Goal: Contribute content

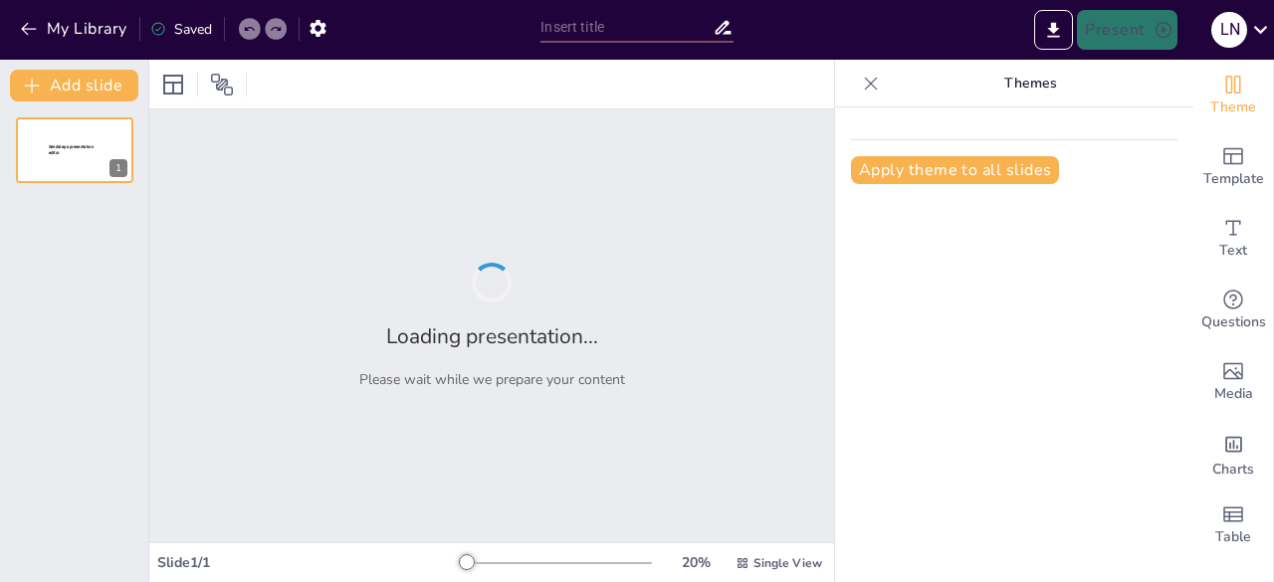
type input "La Molecula a Través del Tiempo: De su Descubrimiento a su Relevancia Actual"
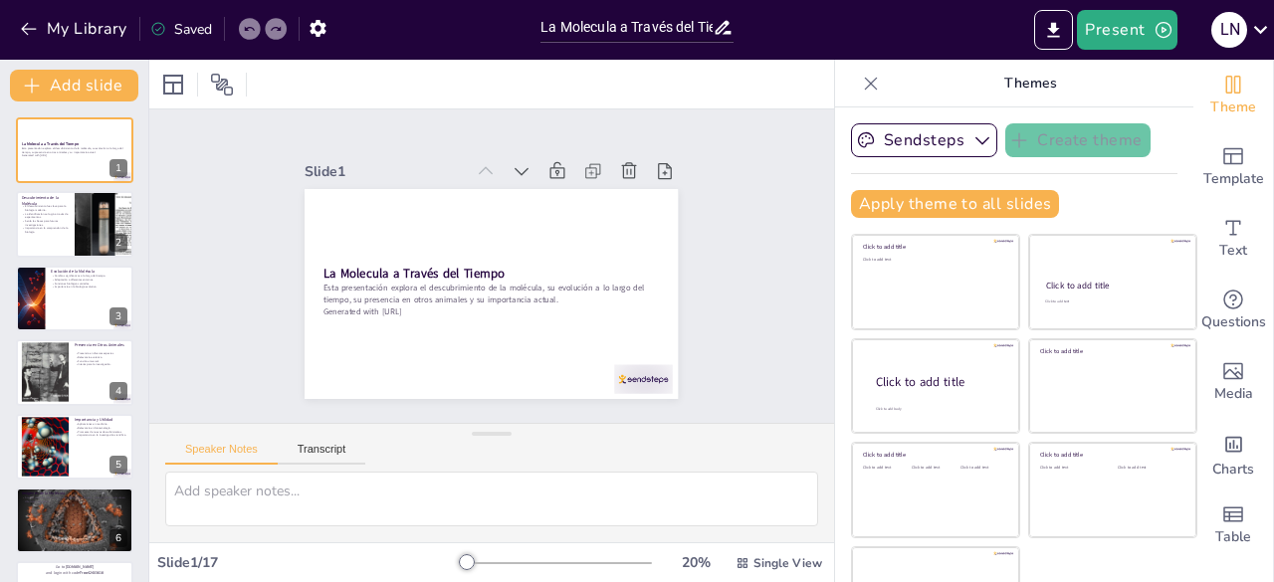
checkbox input "true"
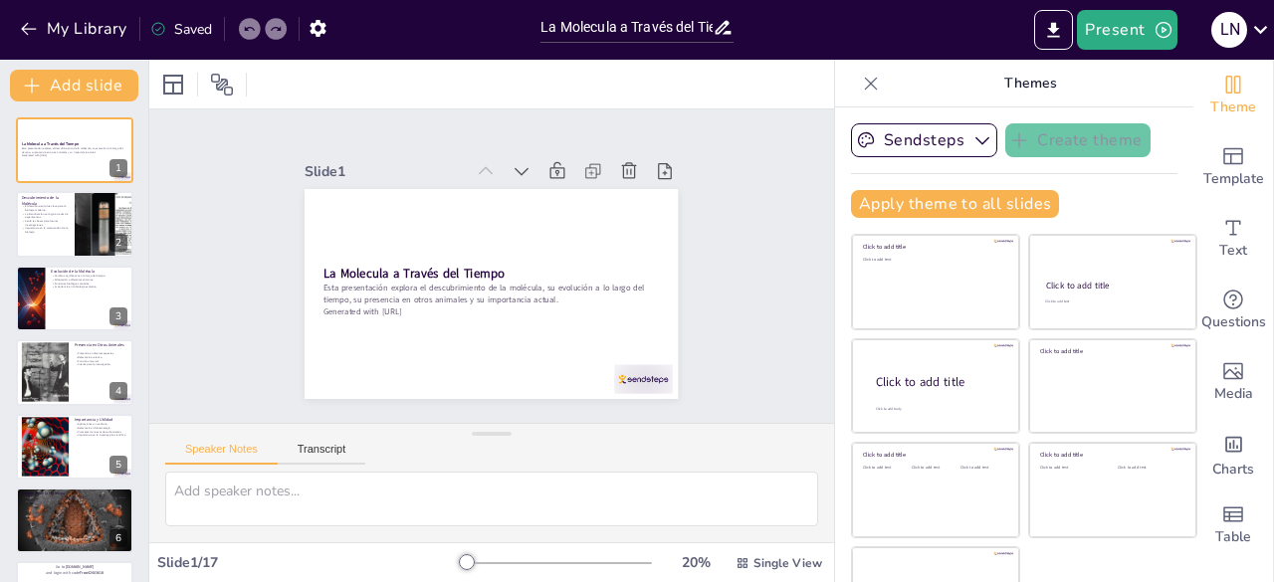
checkbox input "true"
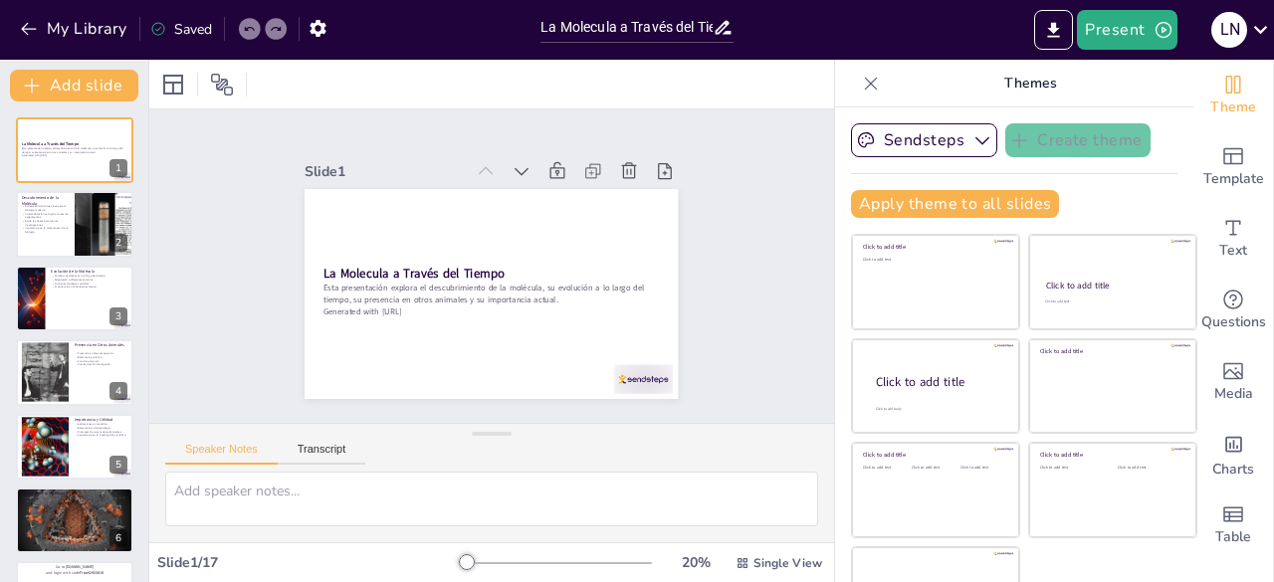
checkbox input "true"
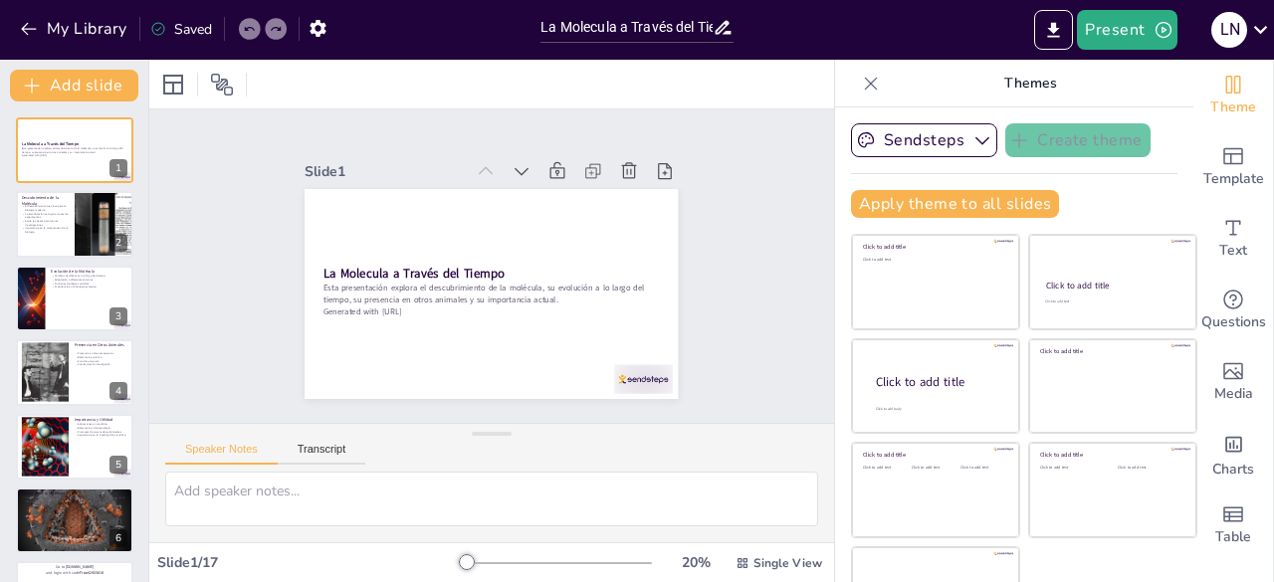
checkbox input "true"
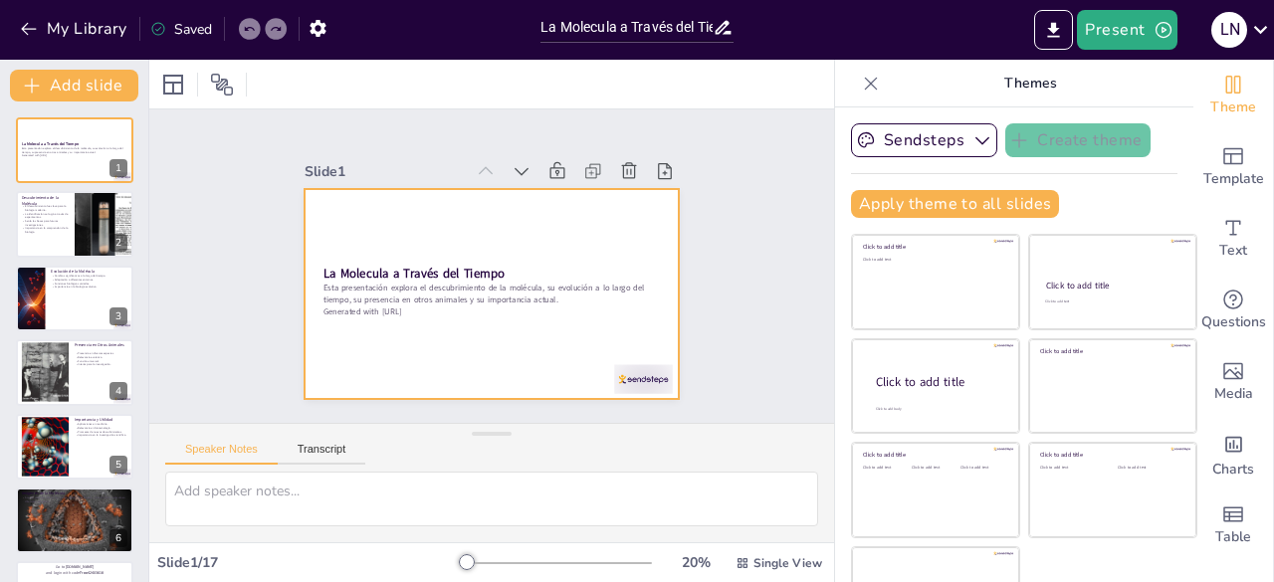
checkbox input "true"
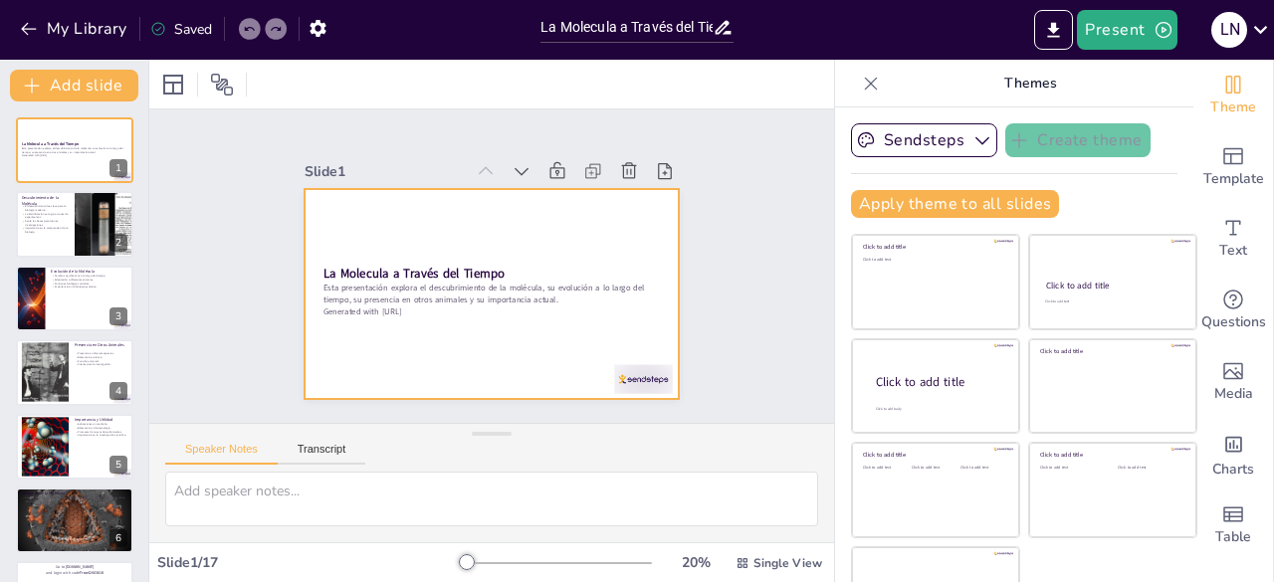
checkbox input "true"
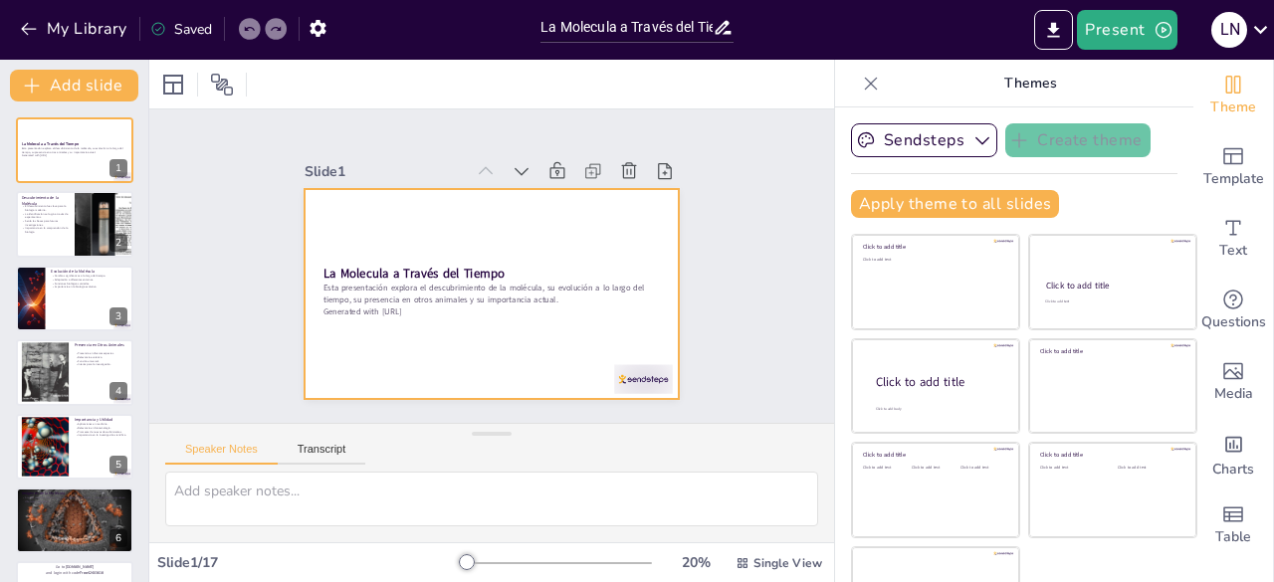
checkbox input "true"
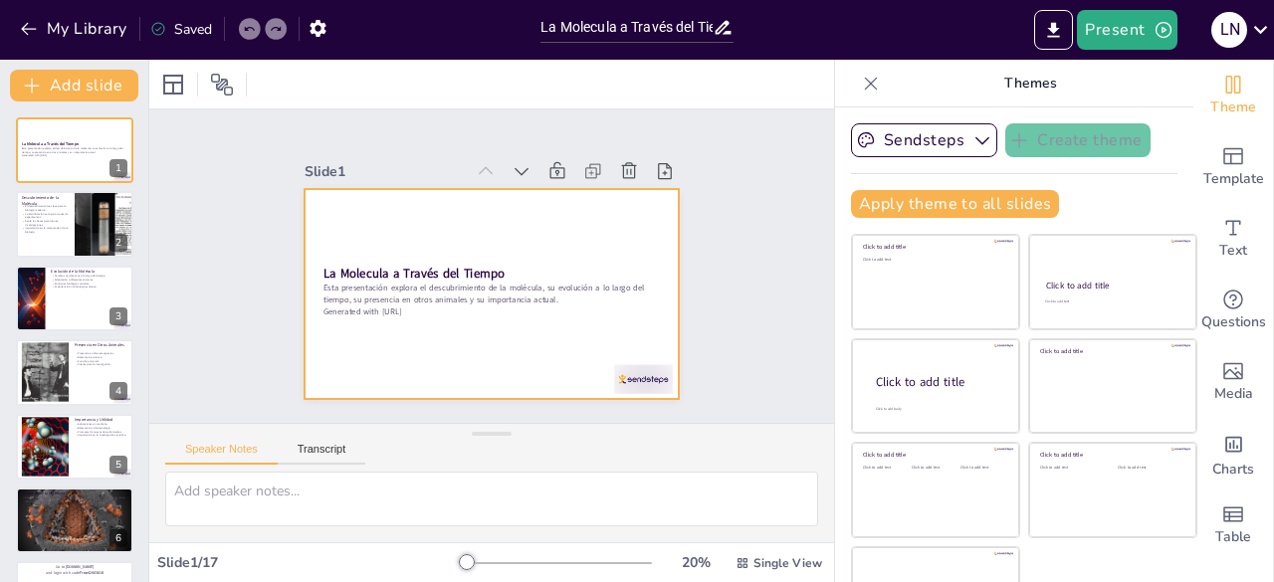
checkbox input "true"
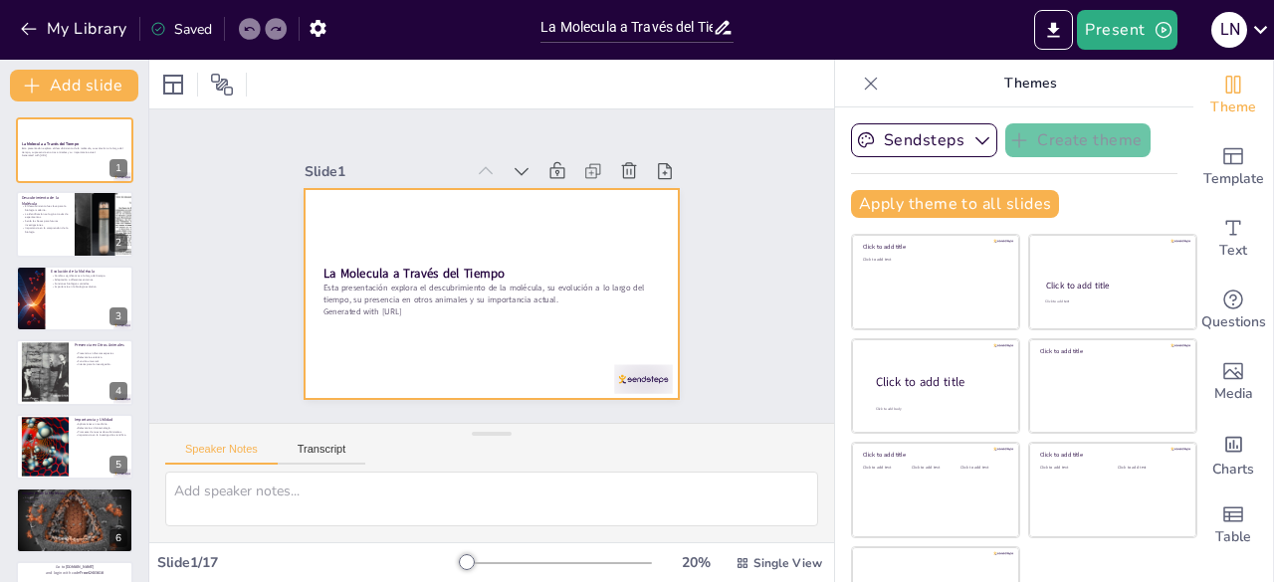
checkbox input "true"
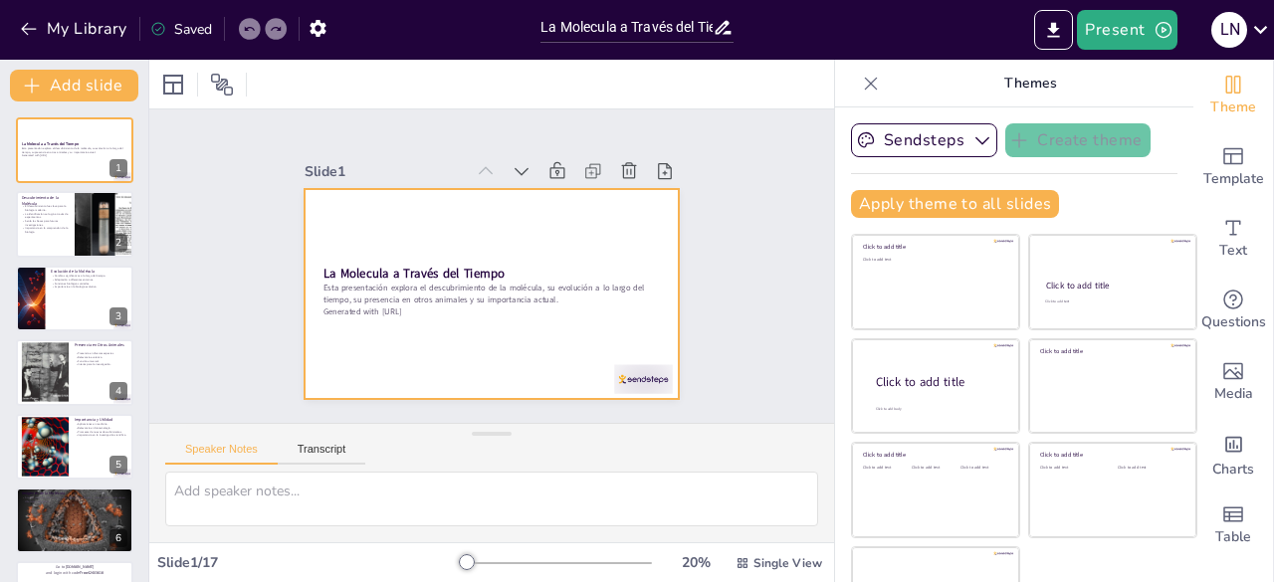
checkbox input "true"
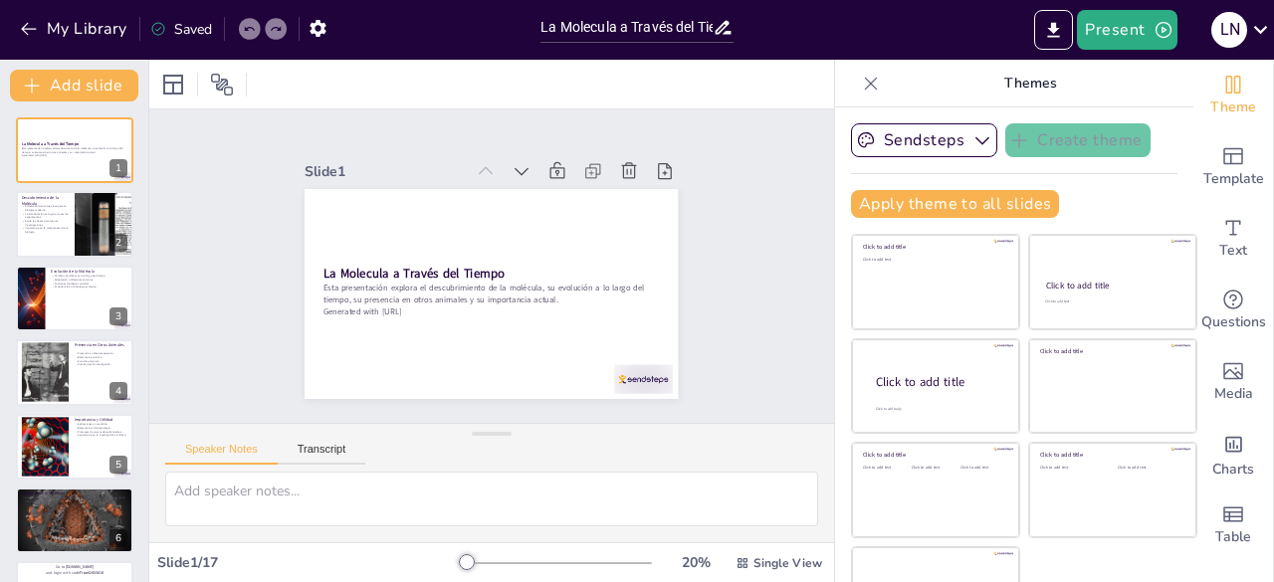
checkbox input "true"
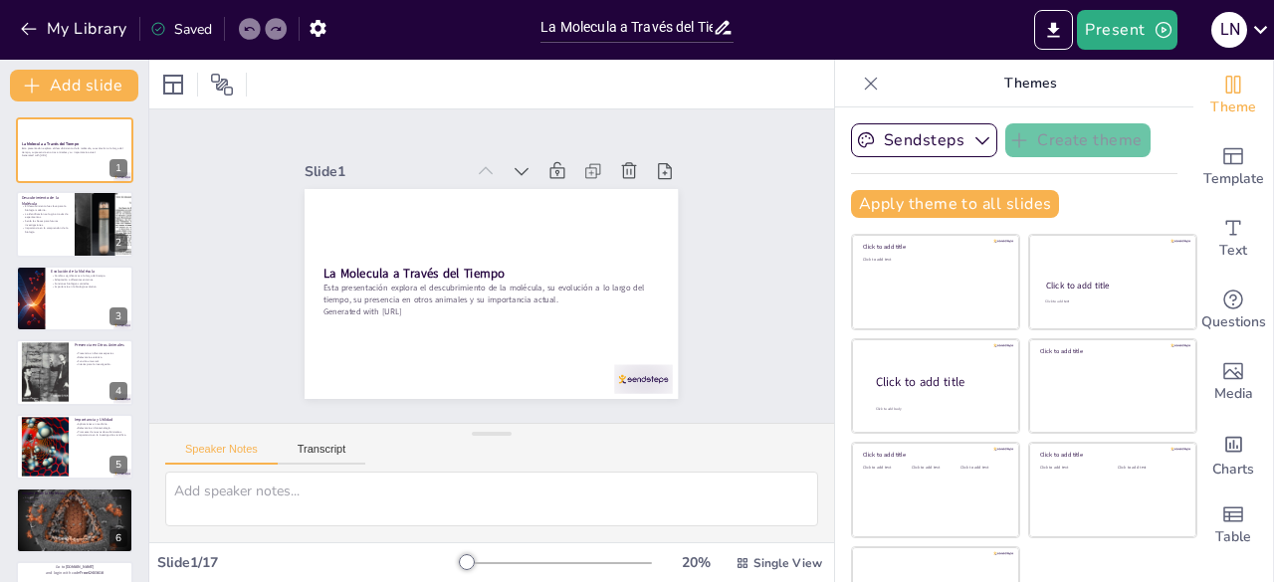
checkbox input "true"
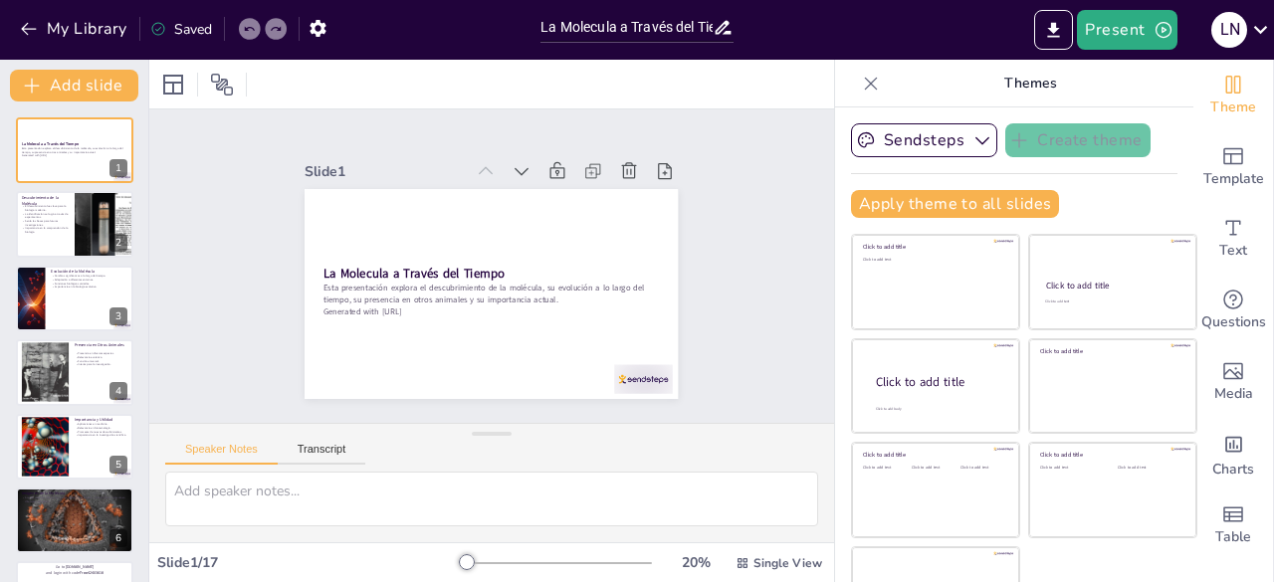
checkbox input "true"
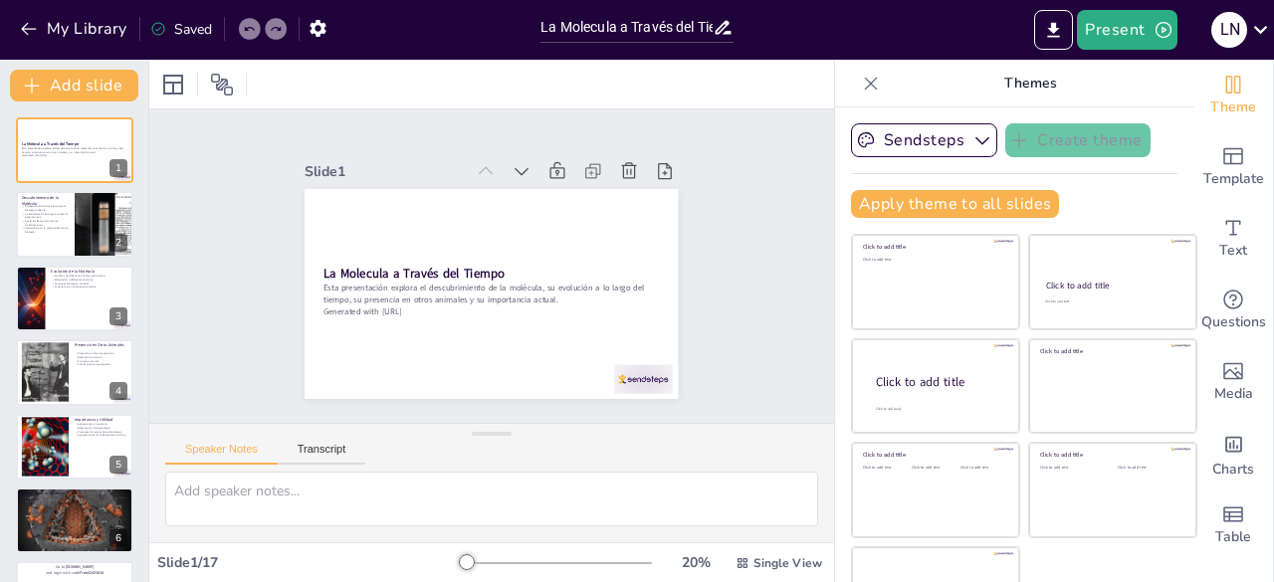
checkbox input "true"
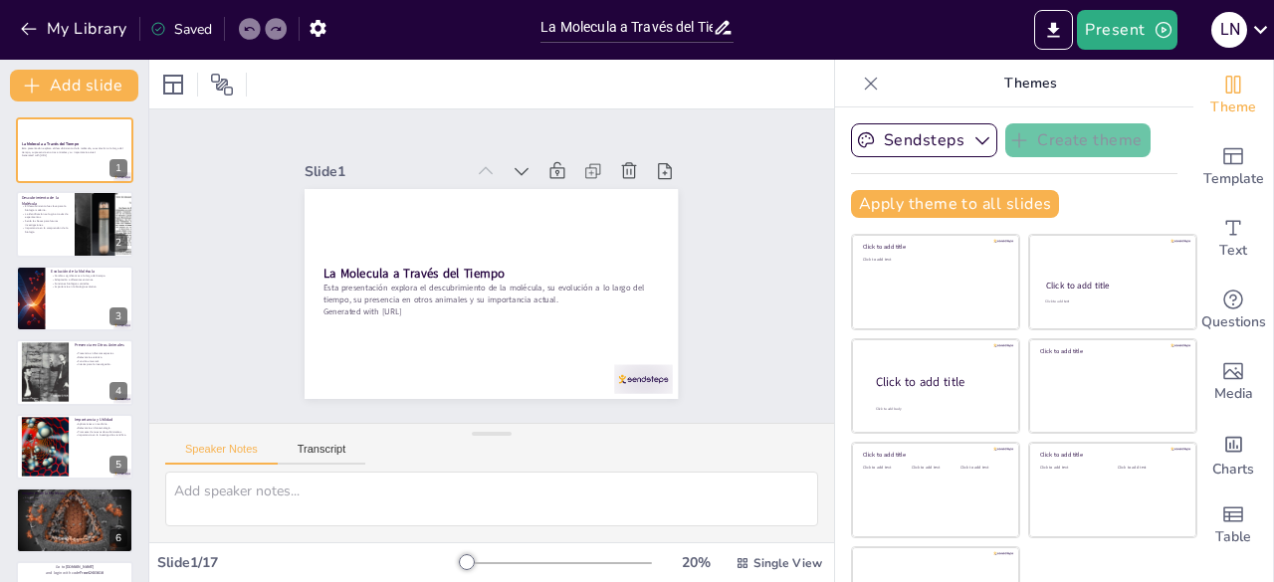
checkbox input "true"
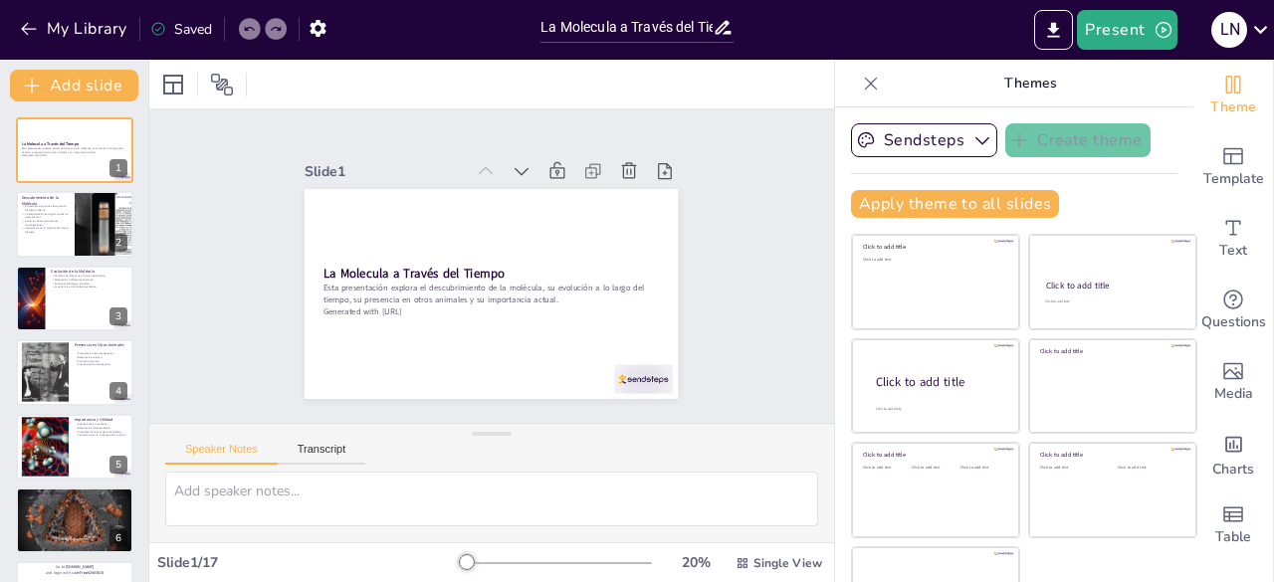
click at [52, 219] on p "Sentó las bases para futuras investigaciones." at bounding box center [45, 222] width 47 height 7
type textarea "El descubrimiento de la molécula por el científico X no solo fue un avance en s…"
checkbox input "true"
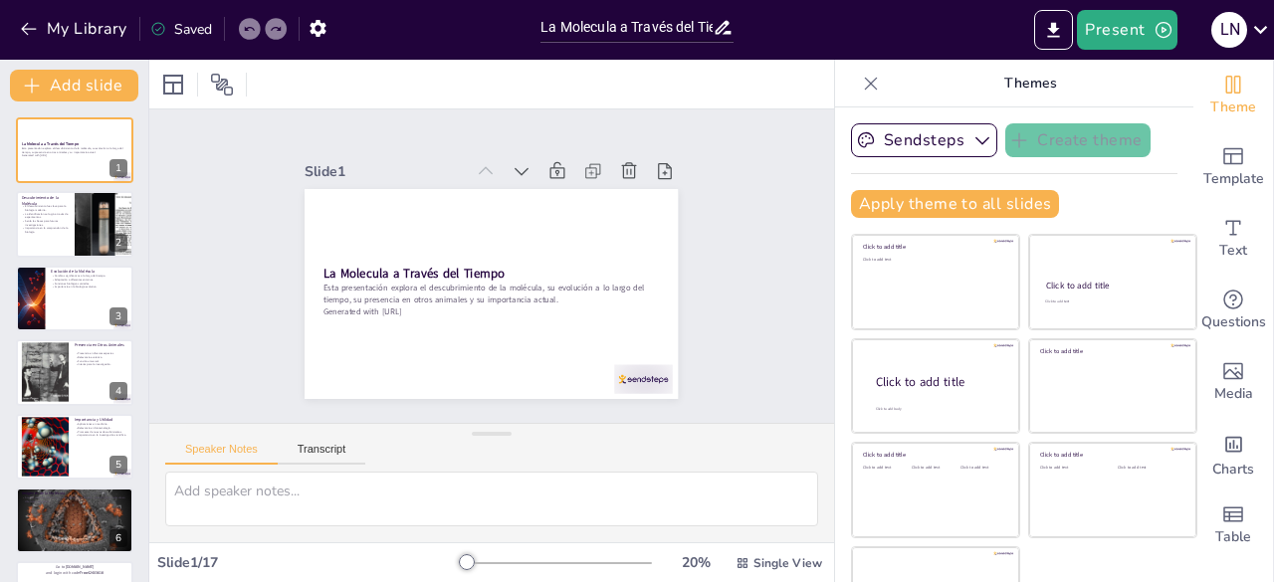
checkbox input "true"
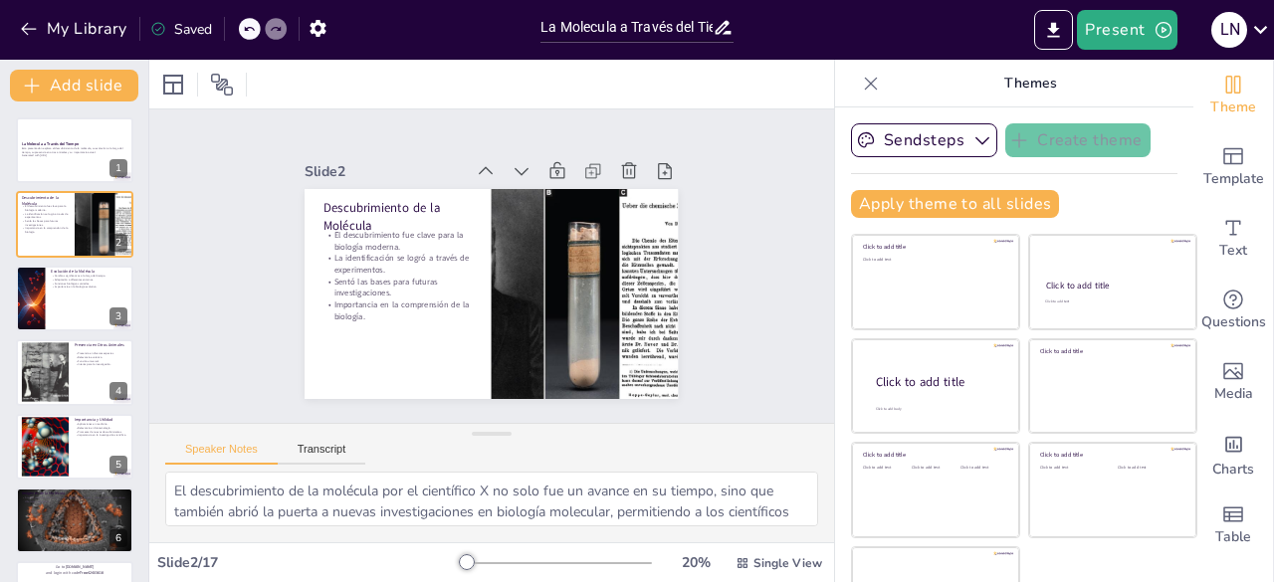
checkbox input "true"
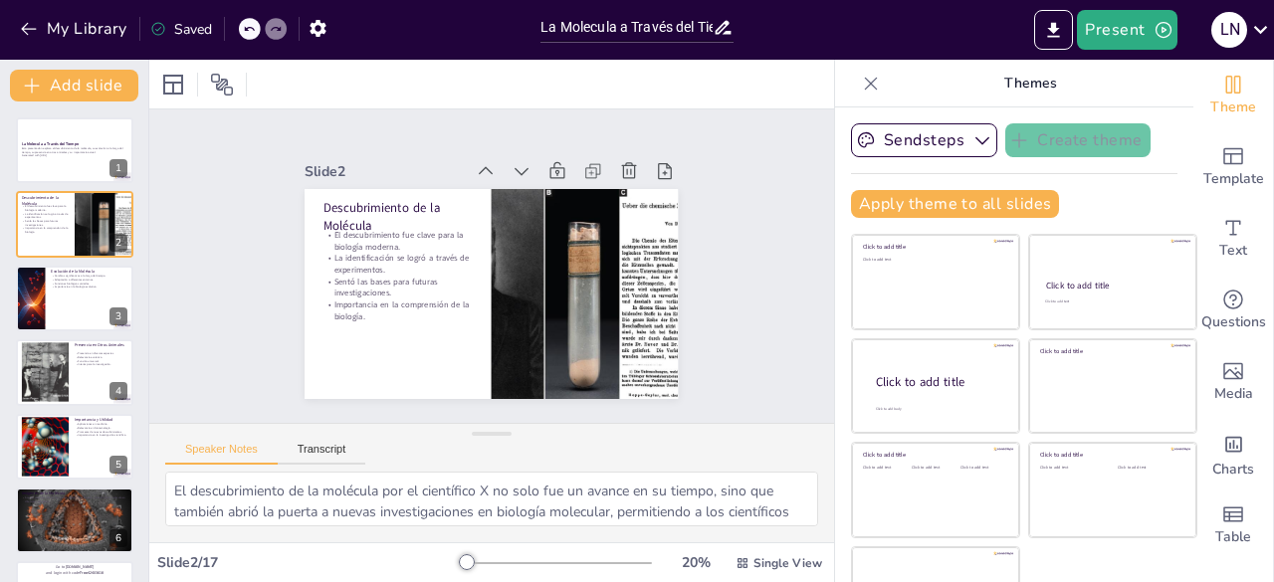
checkbox input "true"
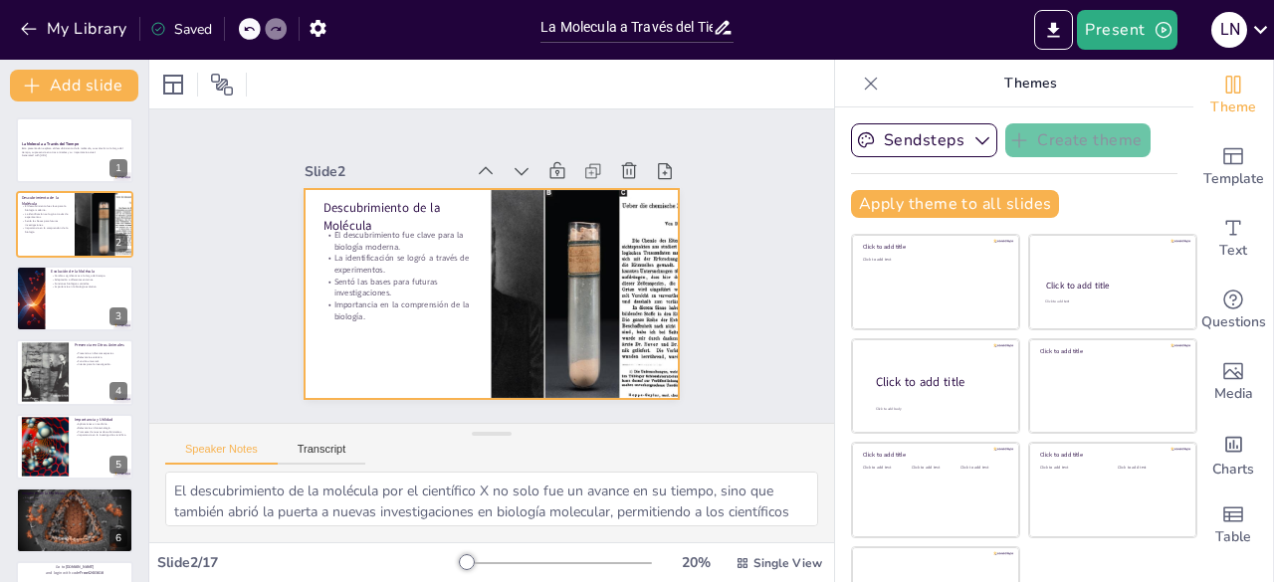
checkbox input "true"
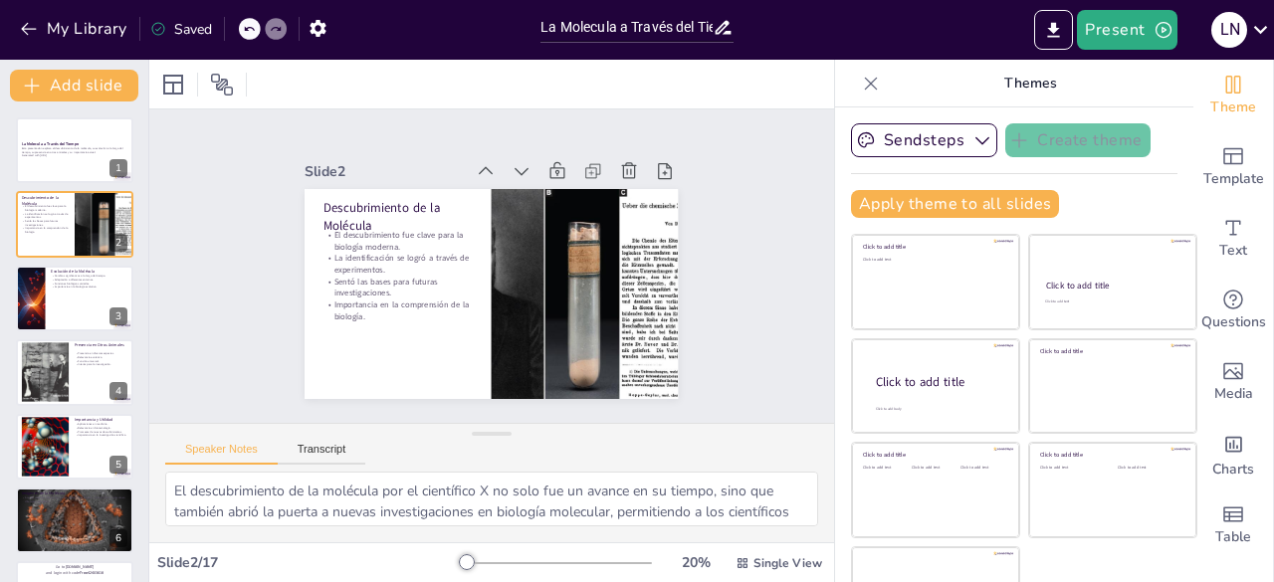
checkbox input "true"
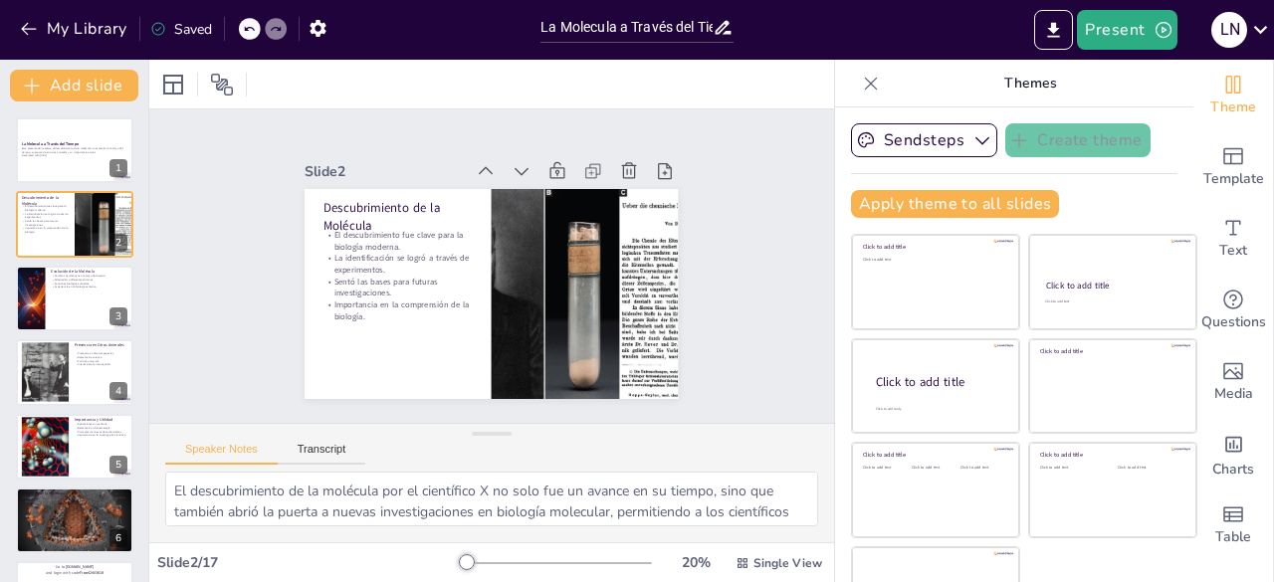
checkbox input "true"
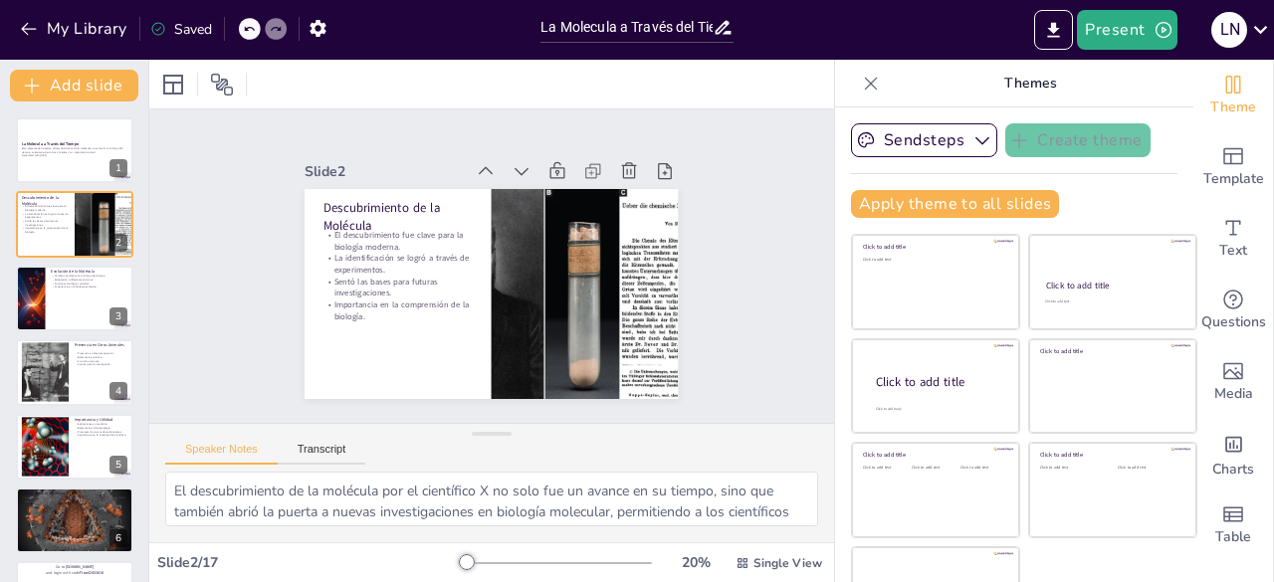
checkbox input "true"
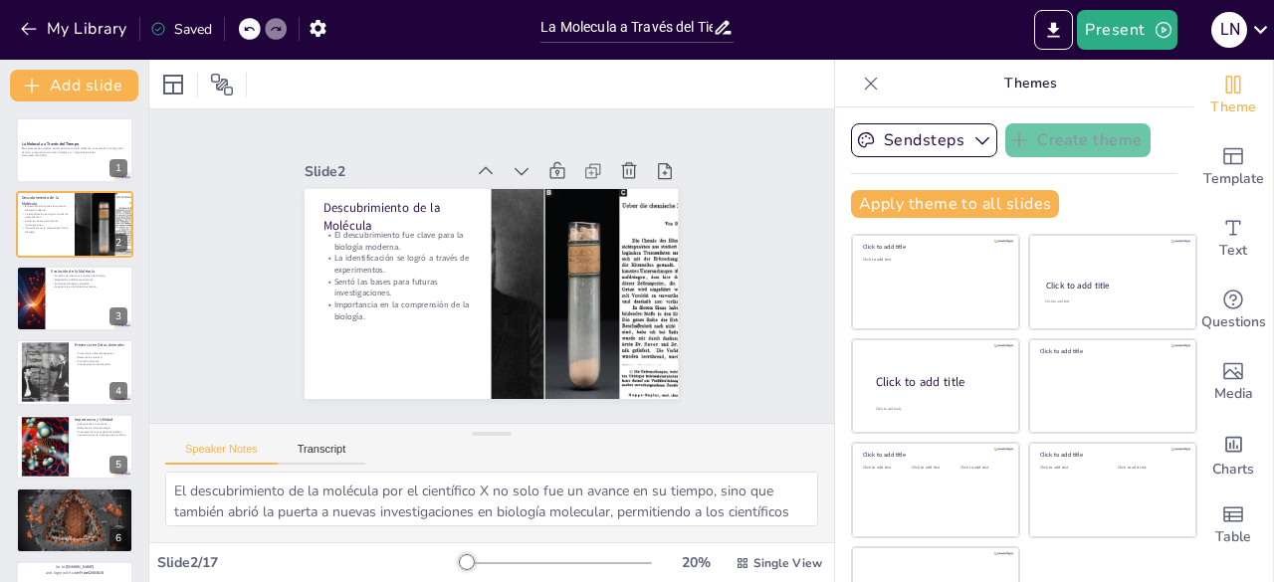
checkbox input "true"
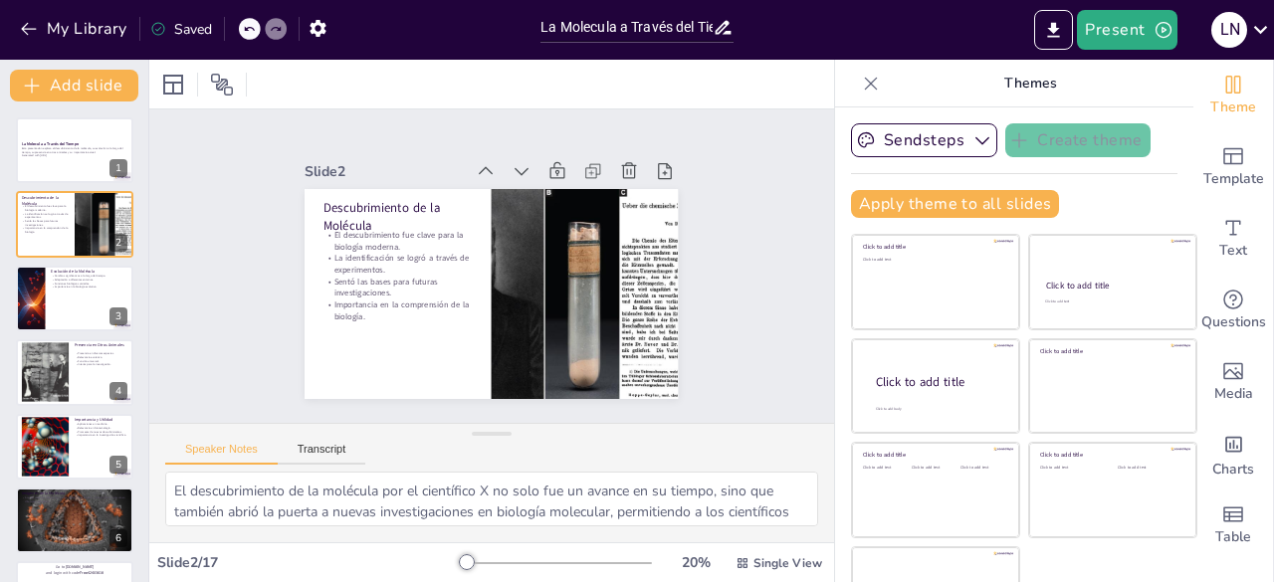
checkbox input "true"
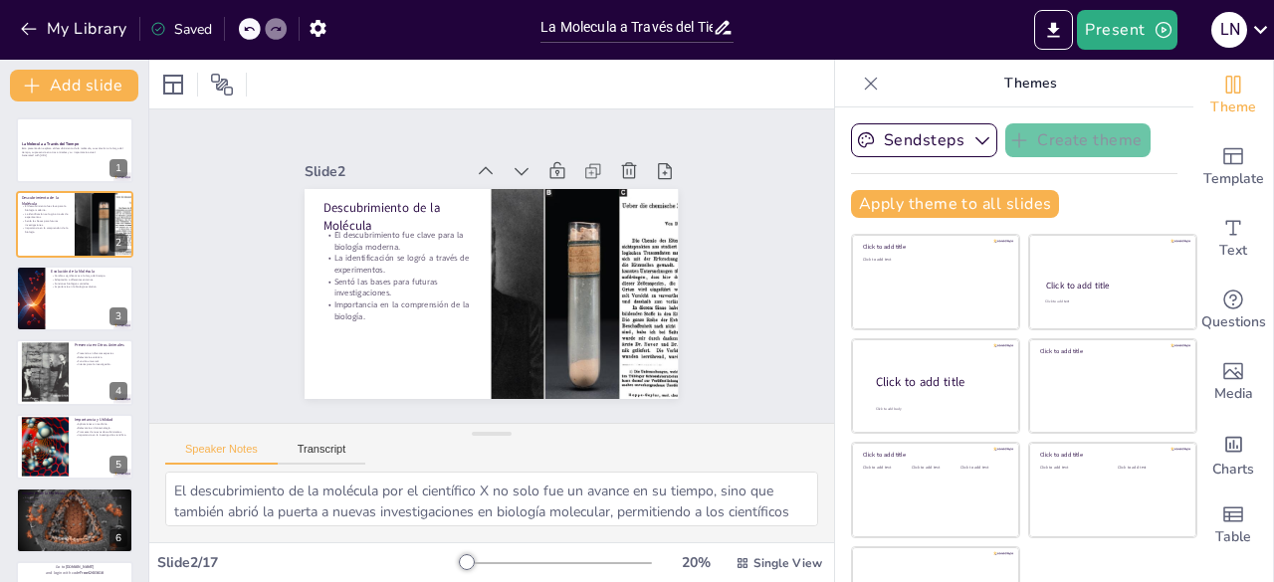
checkbox input "true"
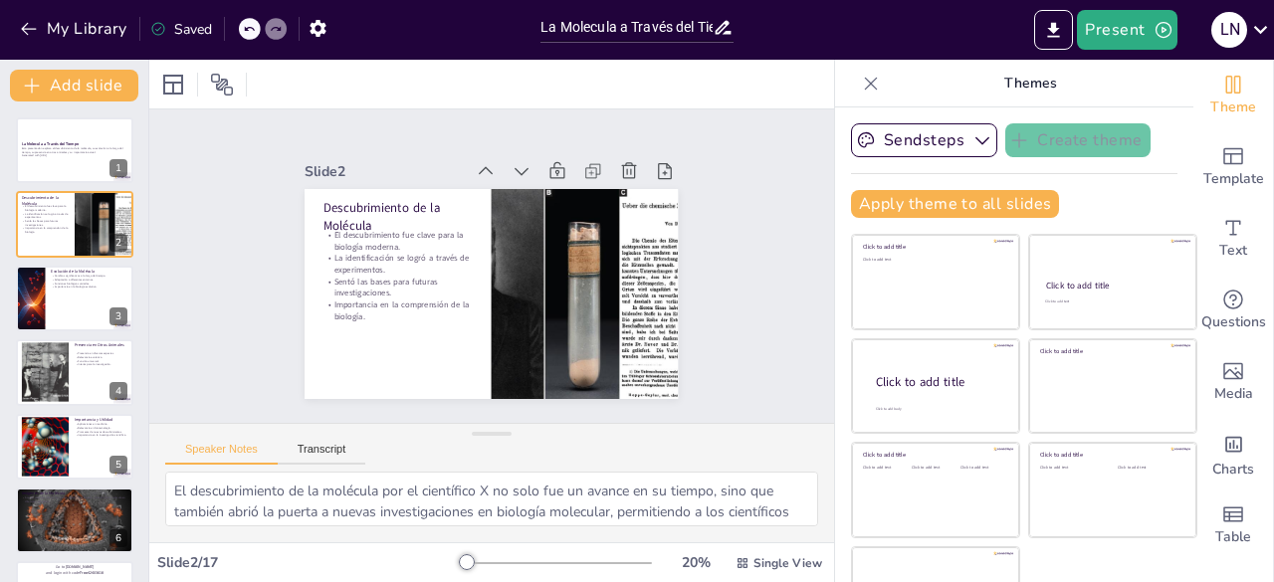
click at [52, 288] on p "Importancia en la biología evolutiva." at bounding box center [89, 287] width 77 height 4
type textarea "La evolución de la molécula ha sido un proceso continuo que refleja cómo las es…"
checkbox input "true"
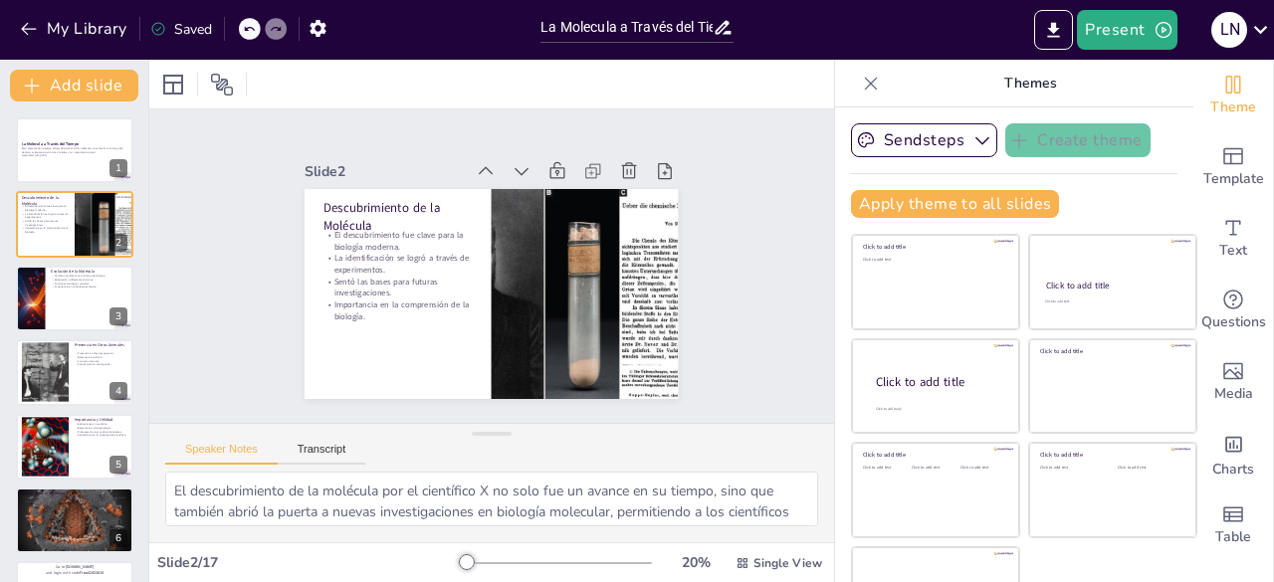
checkbox input "true"
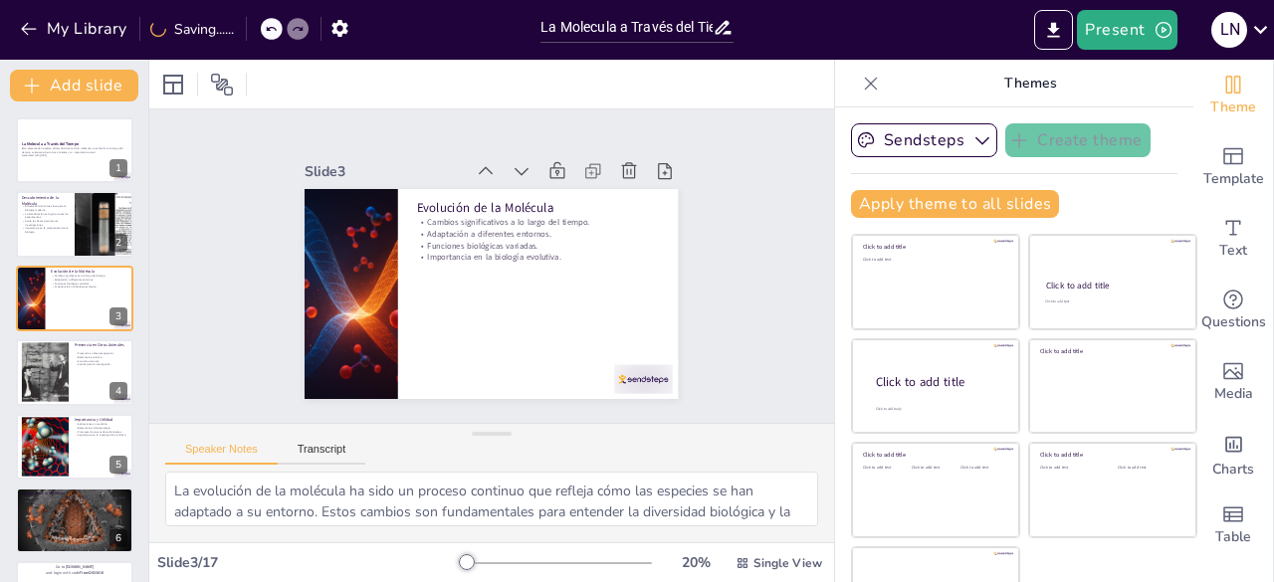
checkbox input "true"
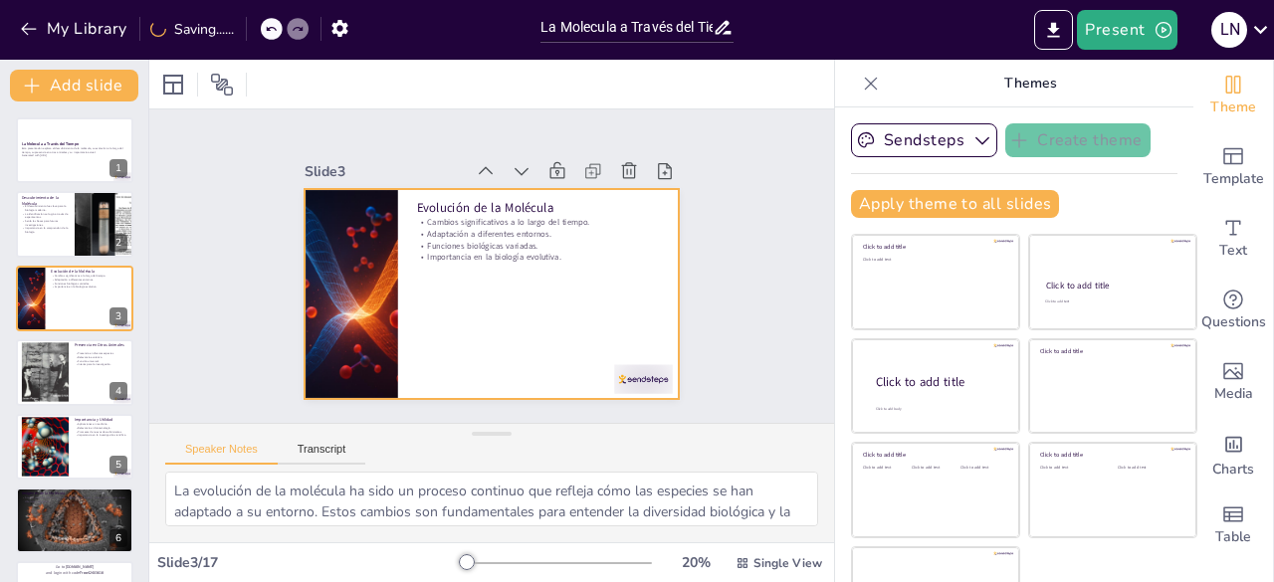
checkbox input "true"
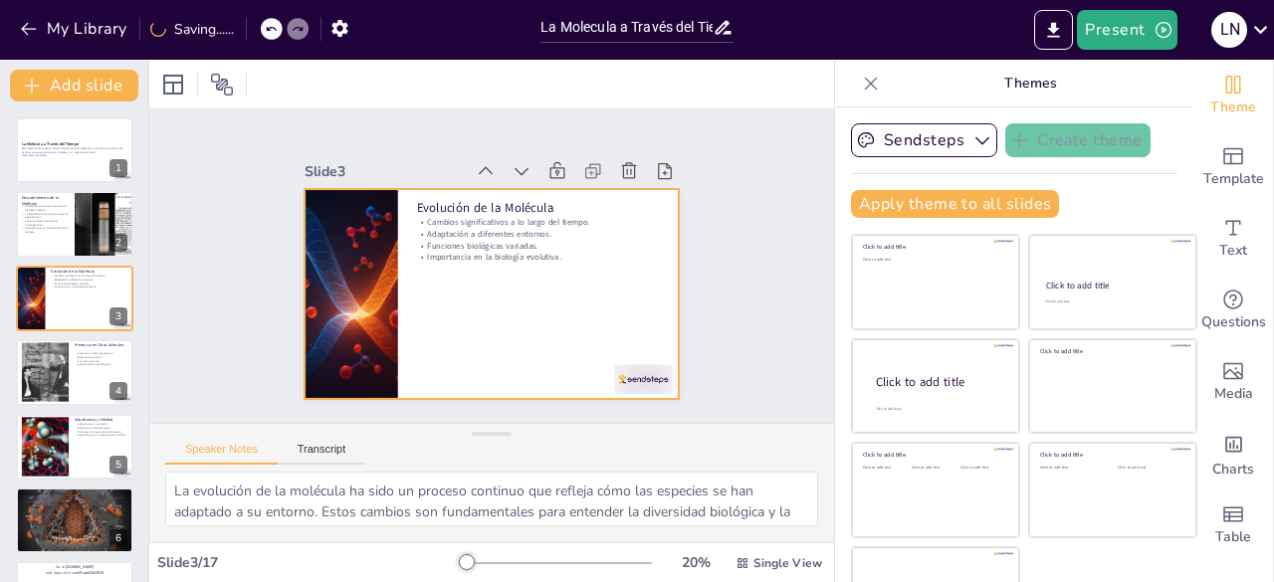
checkbox input "true"
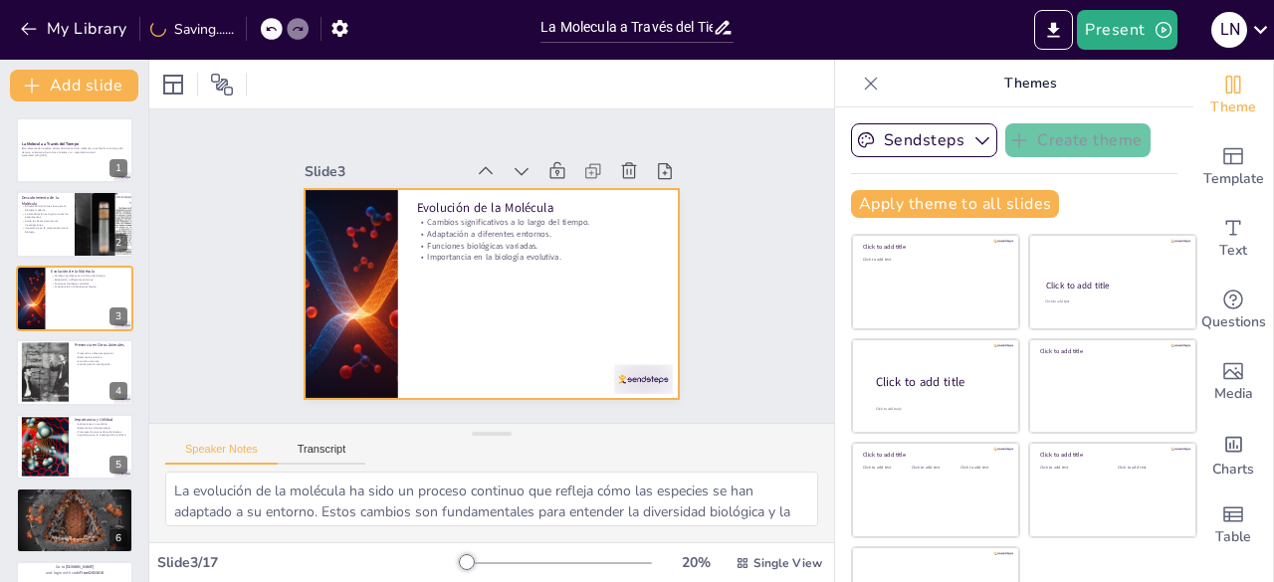
checkbox input "true"
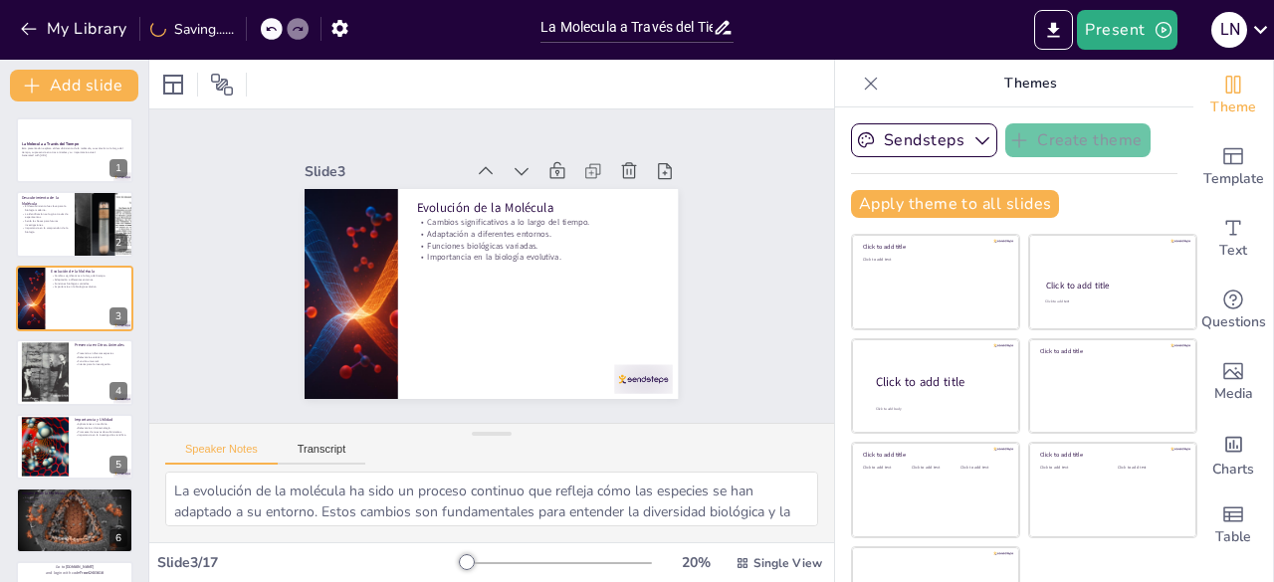
click at [52, 345] on div at bounding box center [45, 372] width 48 height 60
type textarea "La presencia de la molécula en diversas especies animales subraya su importanci…"
checkbox input "true"
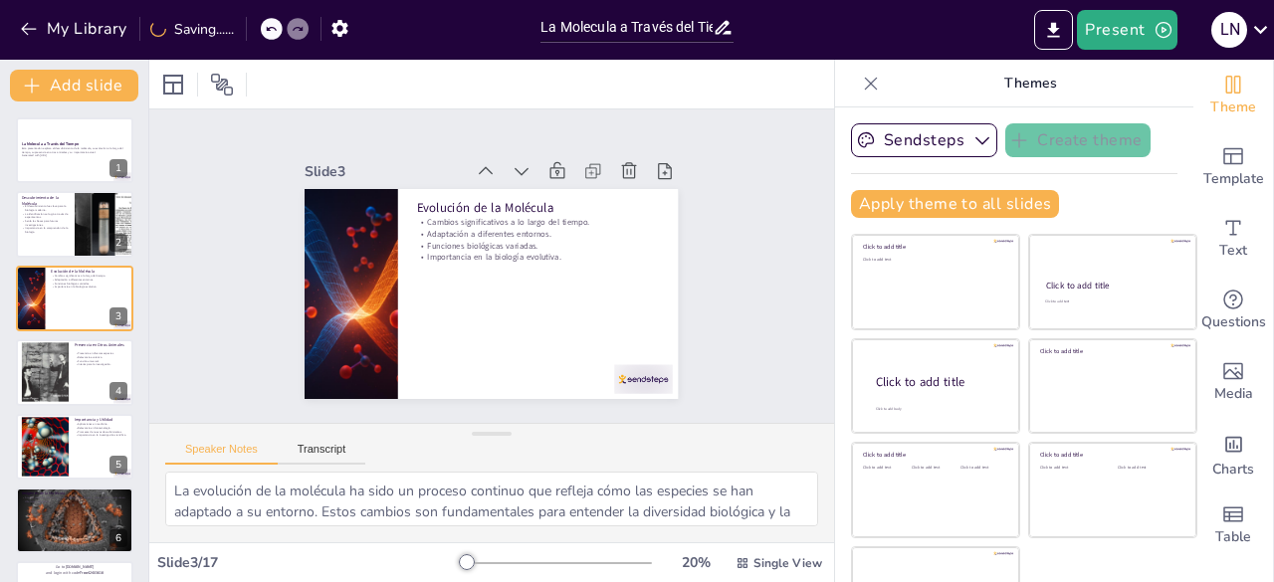
checkbox input "true"
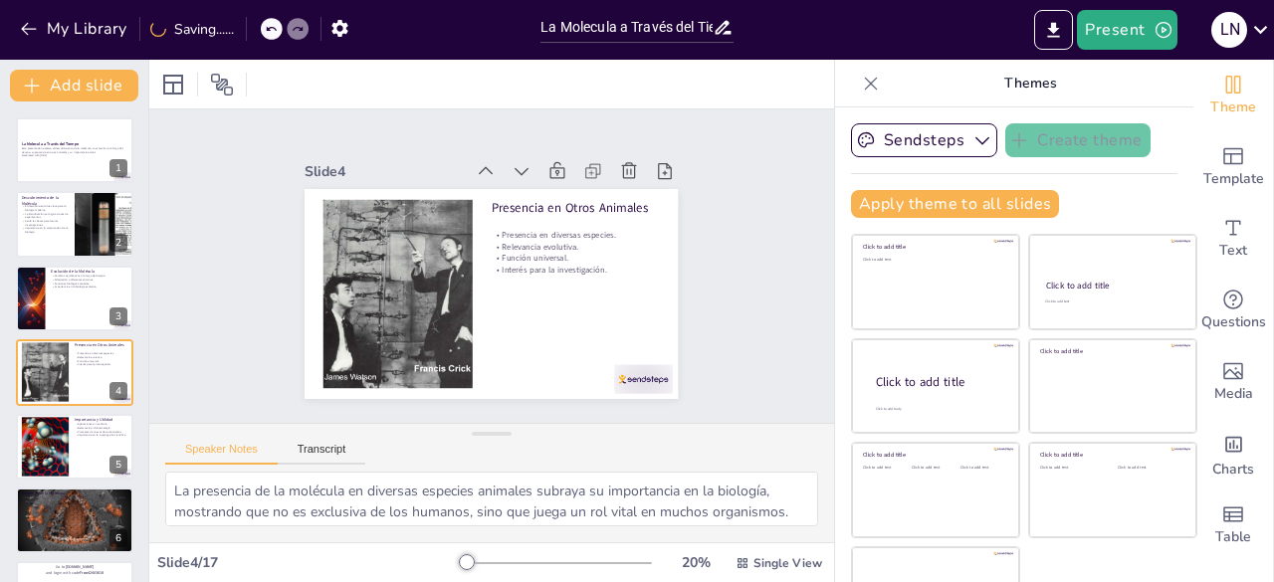
scroll to position [30, 0]
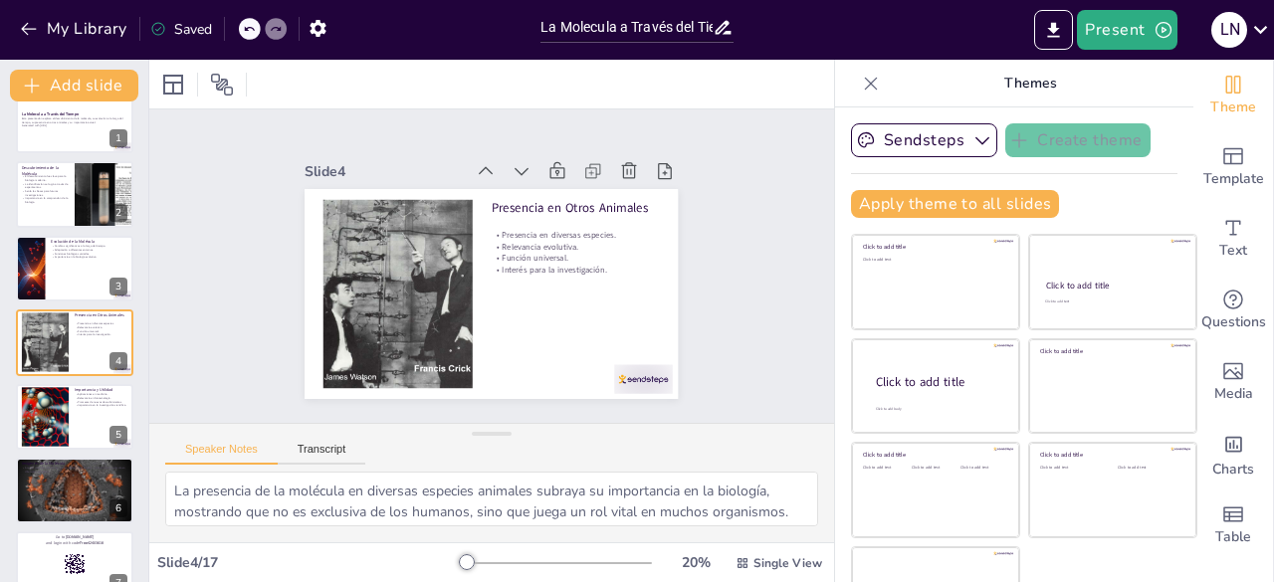
checkbox input "true"
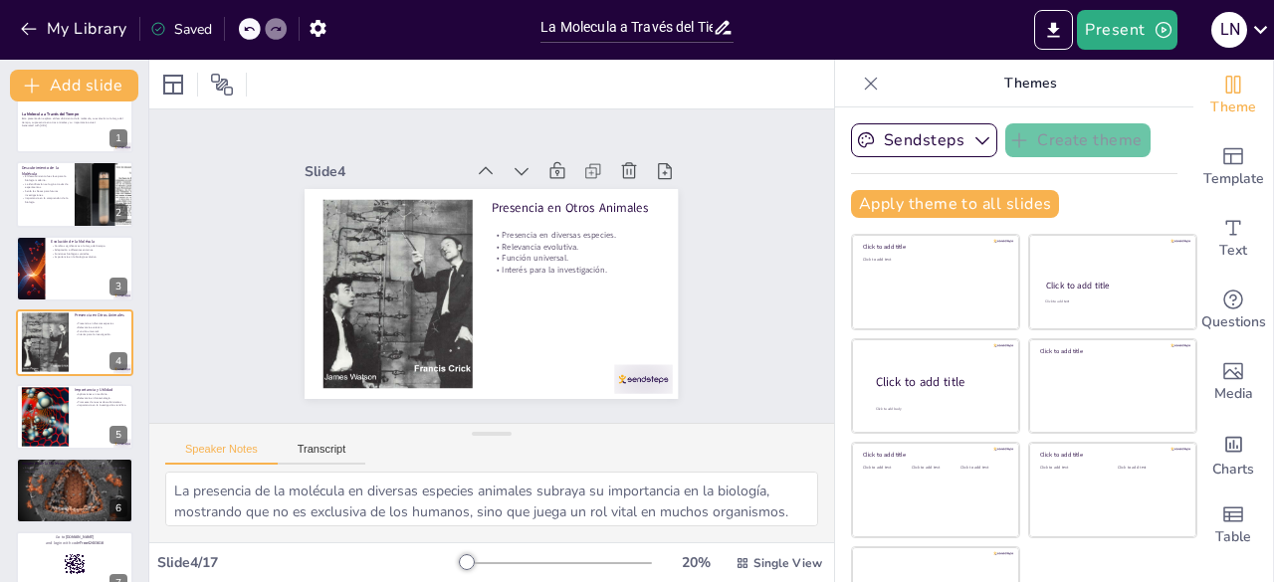
checkbox input "true"
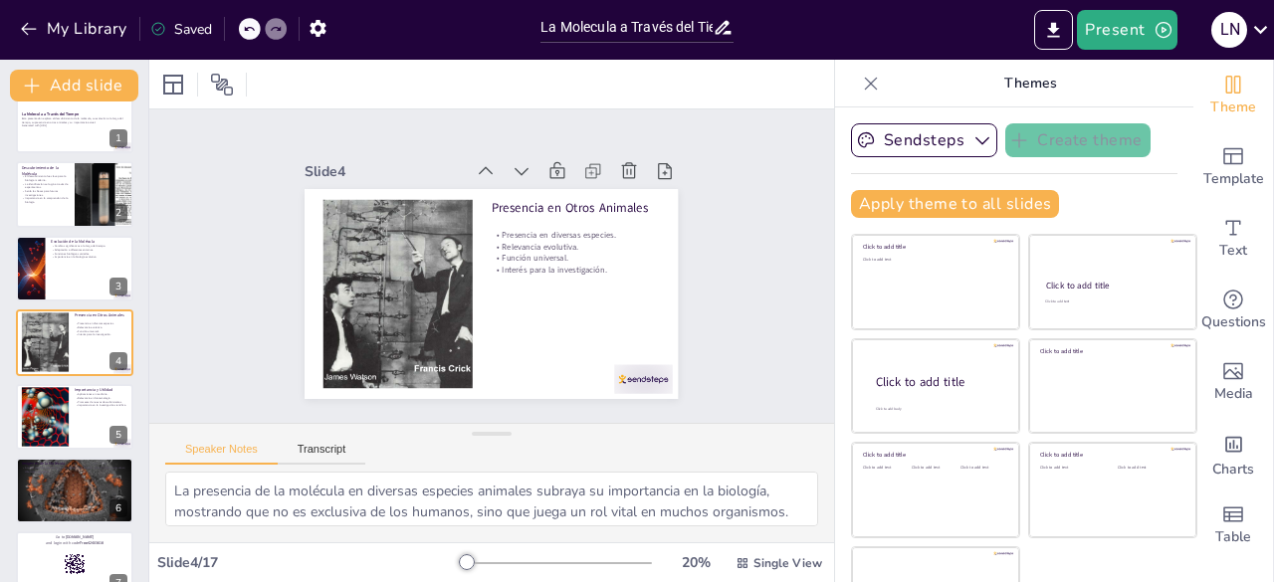
checkbox input "true"
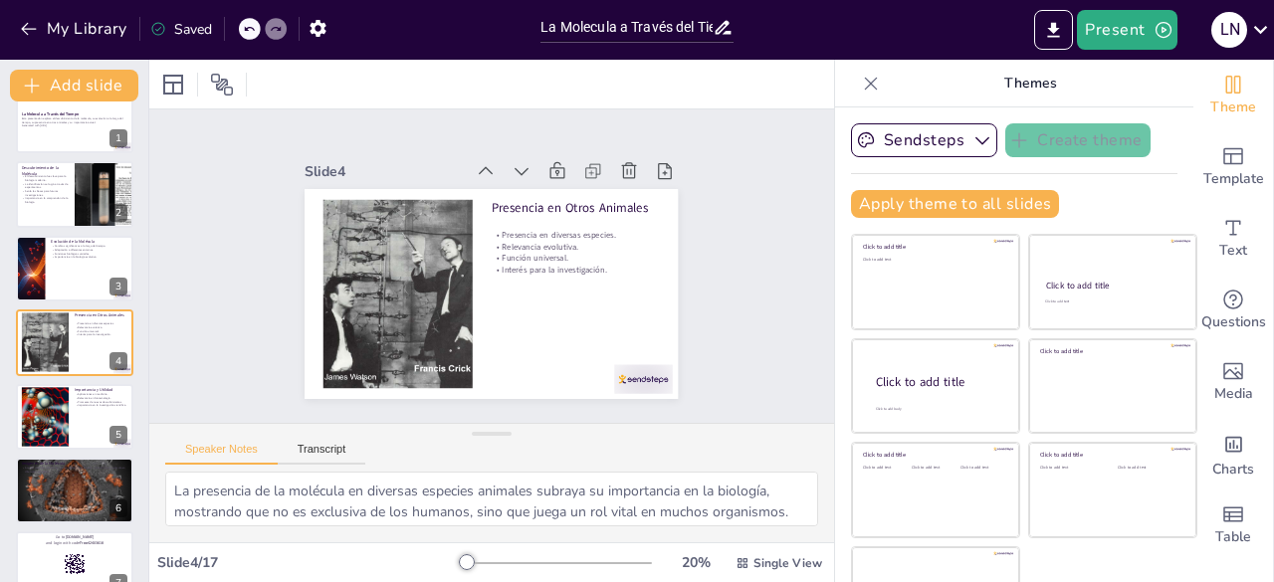
checkbox input "true"
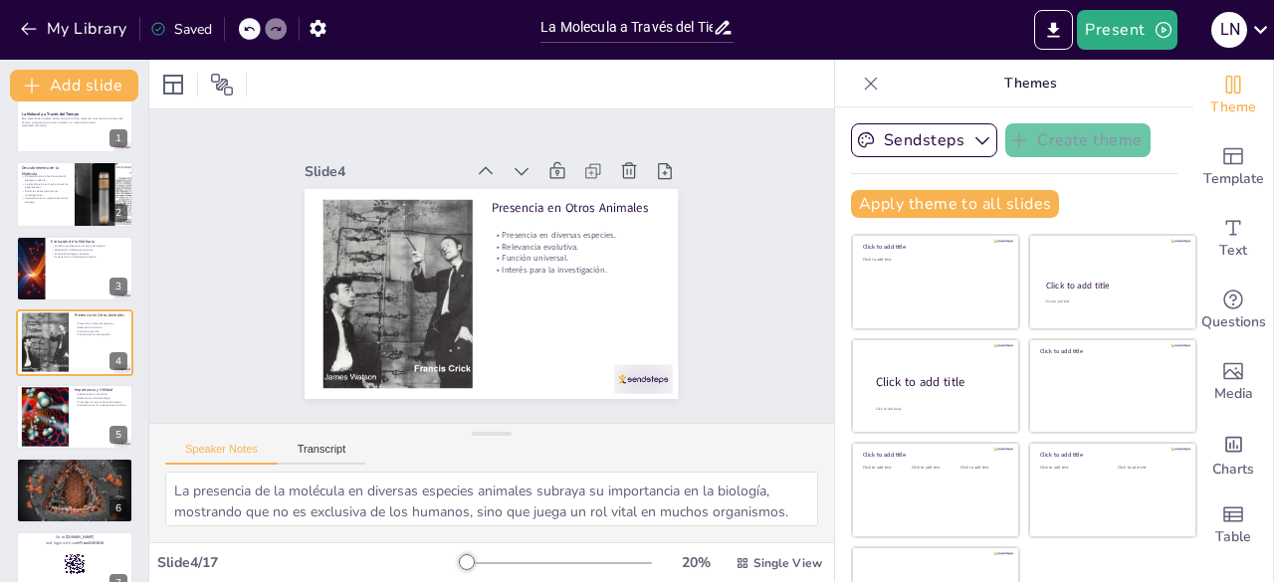
checkbox input "true"
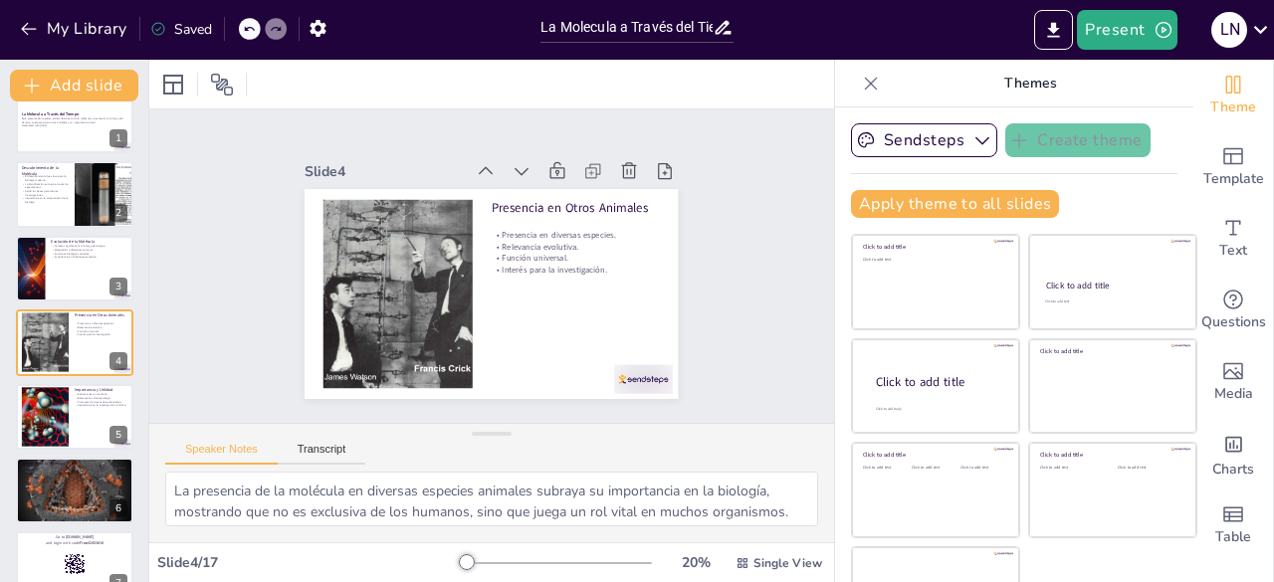
checkbox input "true"
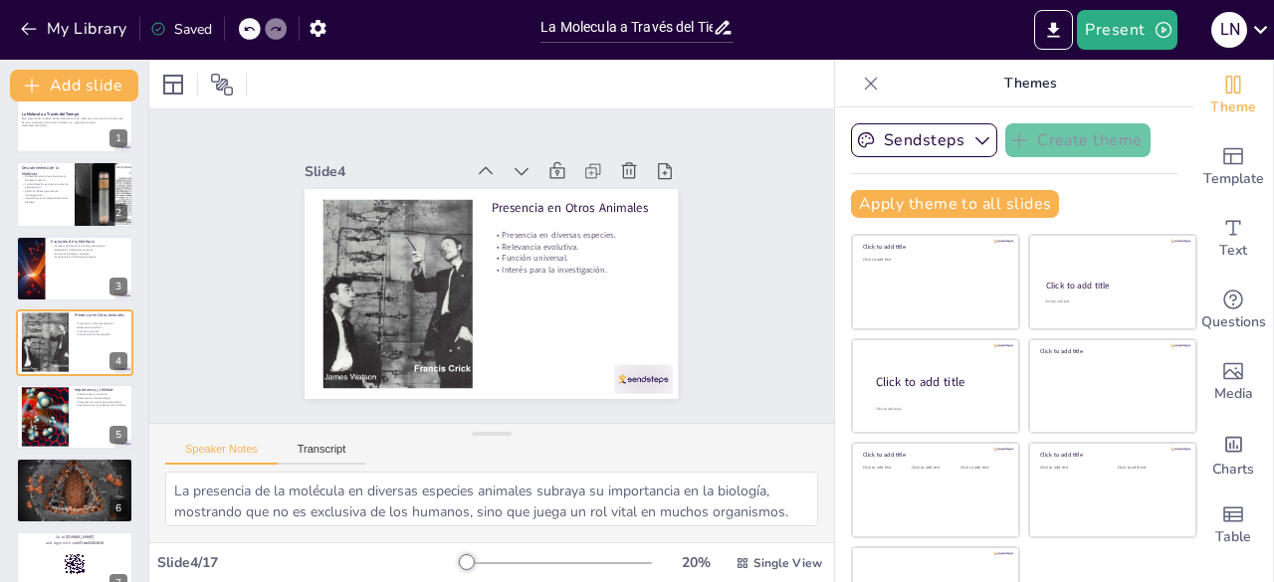
checkbox input "true"
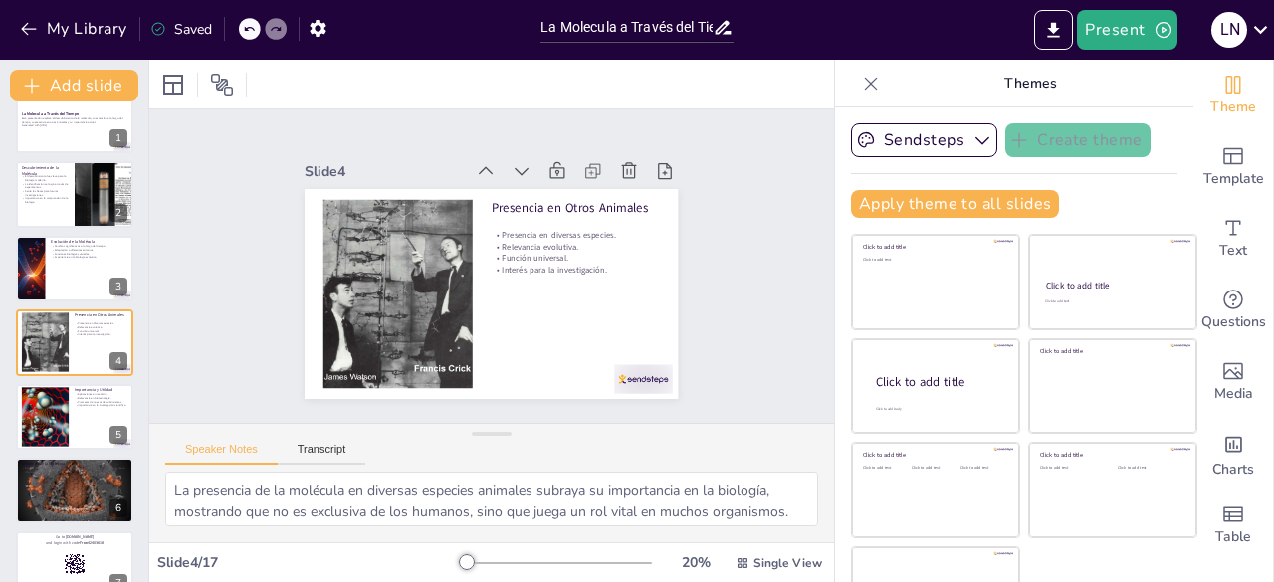
click at [40, 426] on div at bounding box center [45, 417] width 83 height 60
type textarea "Las aplicaciones de la molécula en medicina son diversas, desde tratamientos ha…"
checkbox input "true"
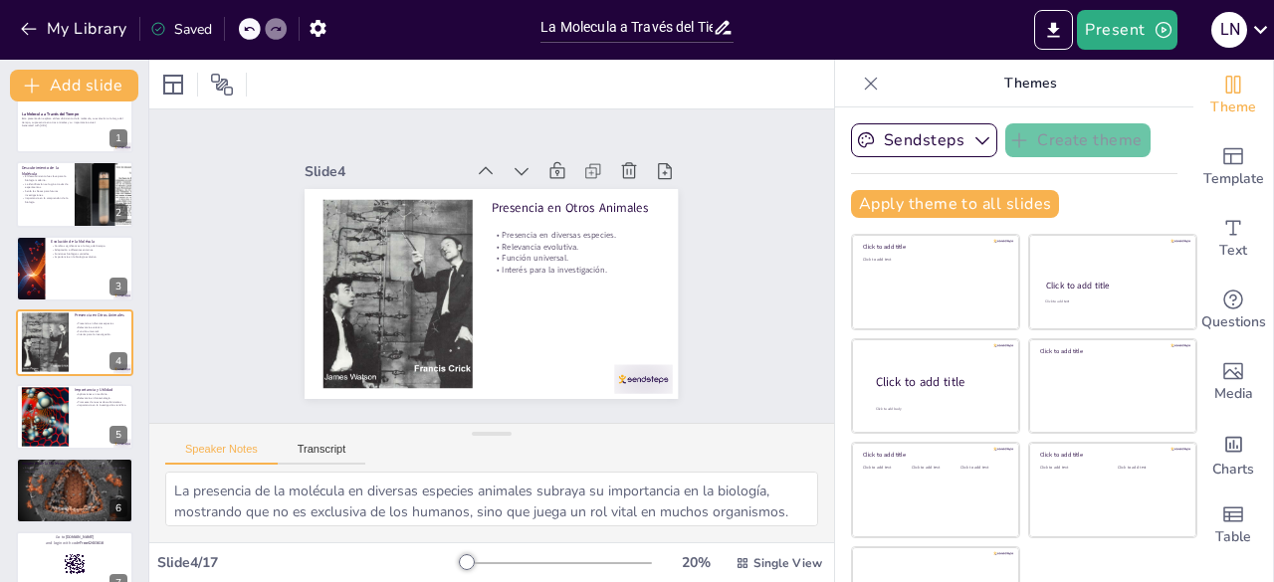
checkbox input "true"
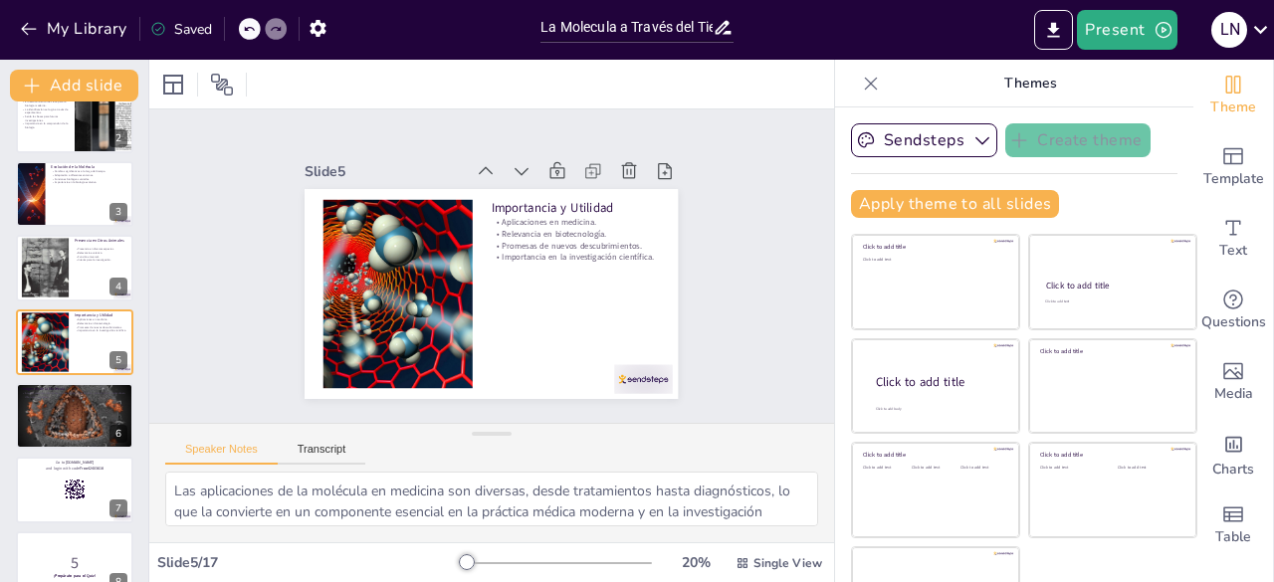
click at [47, 461] on p "Go to [DOMAIN_NAME]" at bounding box center [74, 464] width 105 height 6
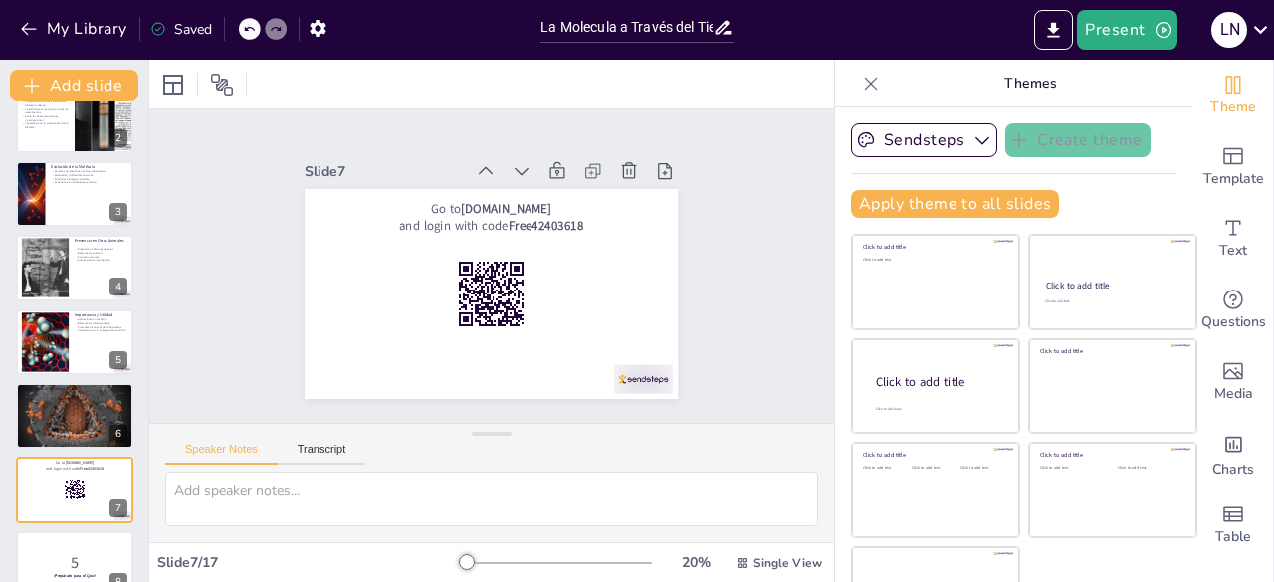
scroll to position [253, 0]
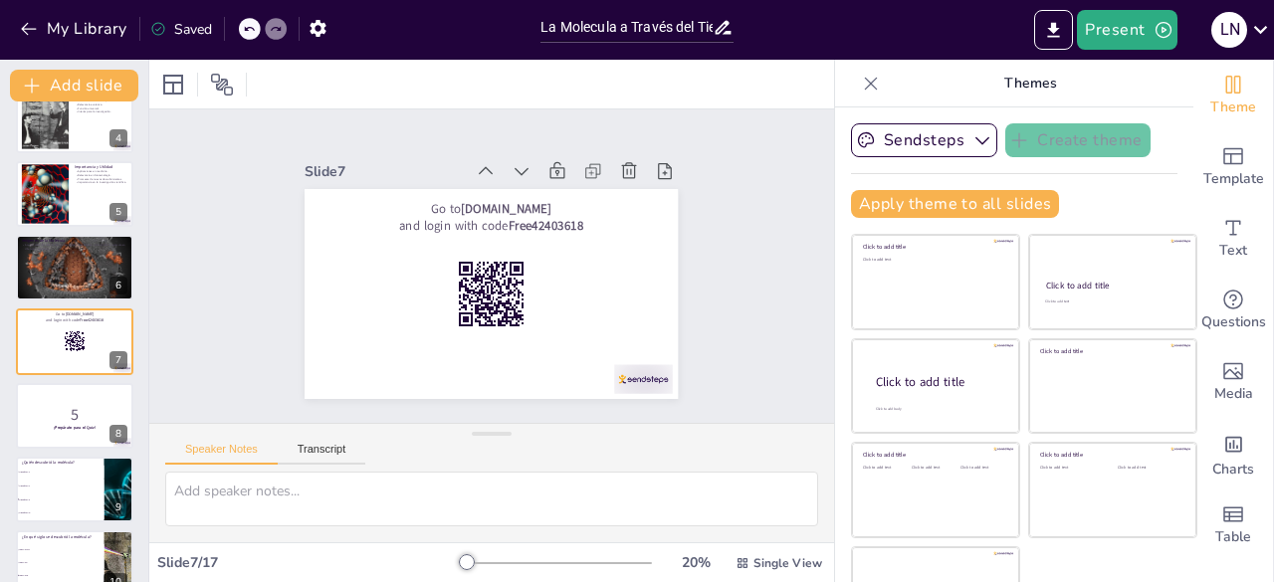
click at [44, 543] on li "Siglo XVIII" at bounding box center [60, 549] width 89 height 12
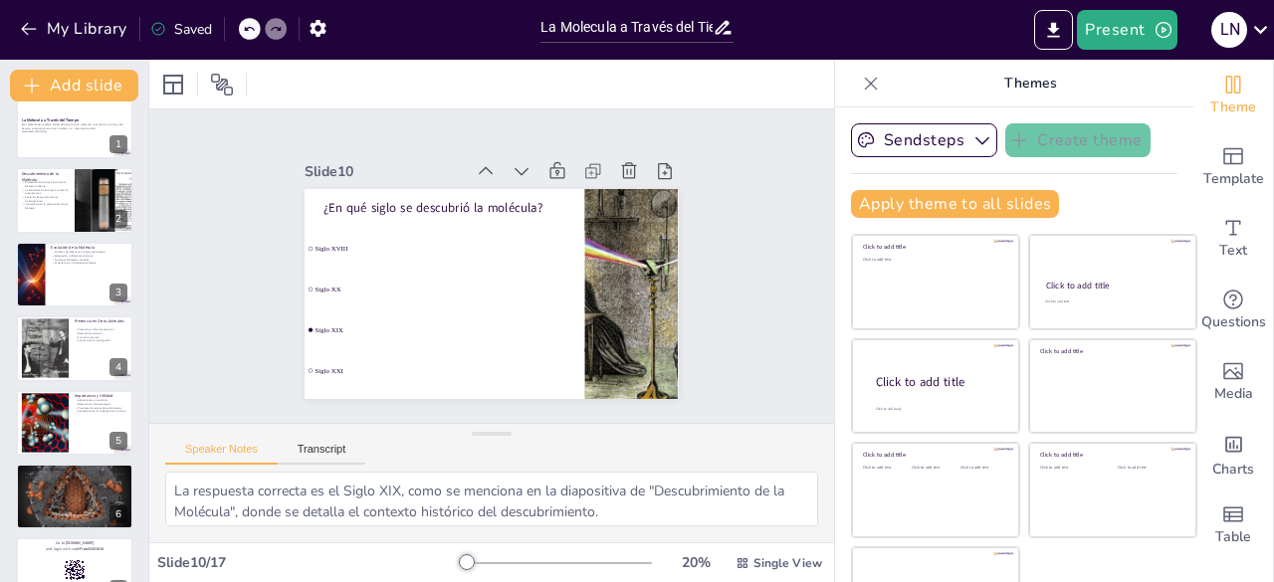
scroll to position [0, 0]
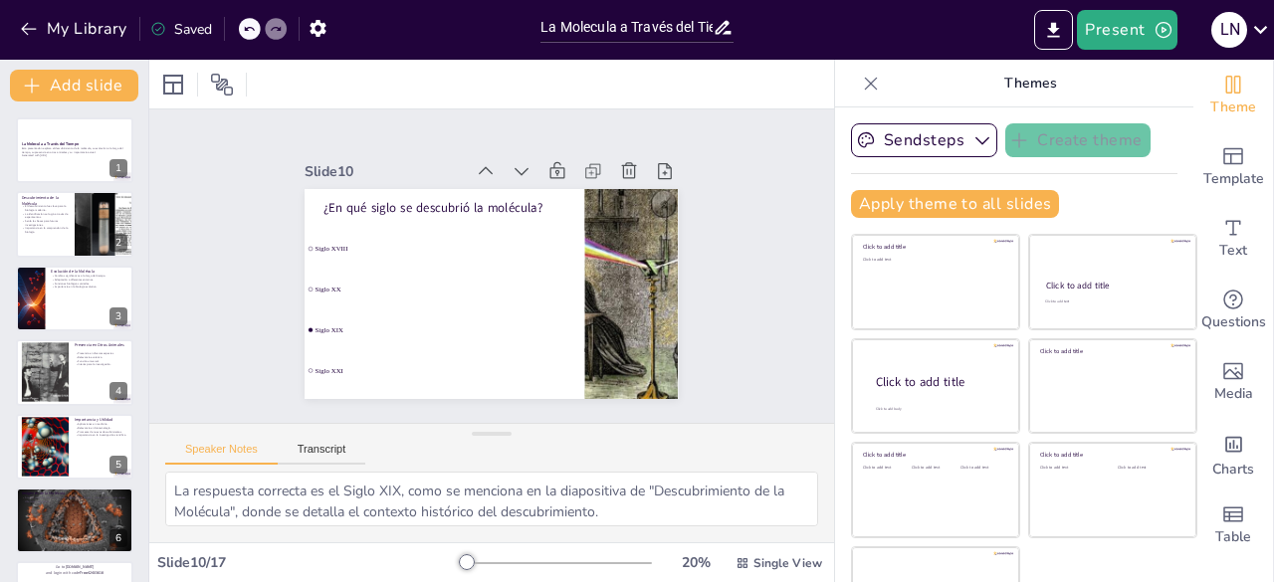
click at [87, 158] on div "Esta presentación explora el descubrimiento de la molécula, su evolución a lo l…" at bounding box center [74, 154] width 105 height 14
